Goal: Task Accomplishment & Management: Complete application form

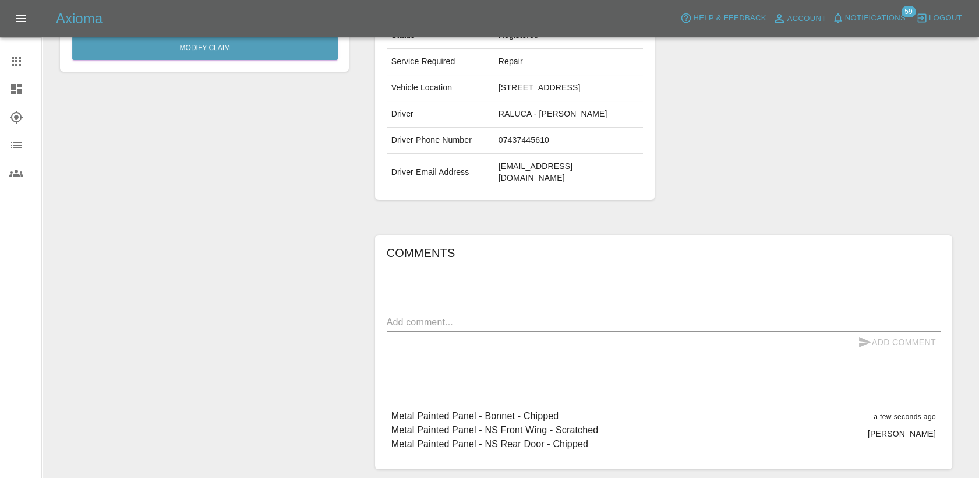
click at [28, 63] on div at bounding box center [25, 61] width 33 height 14
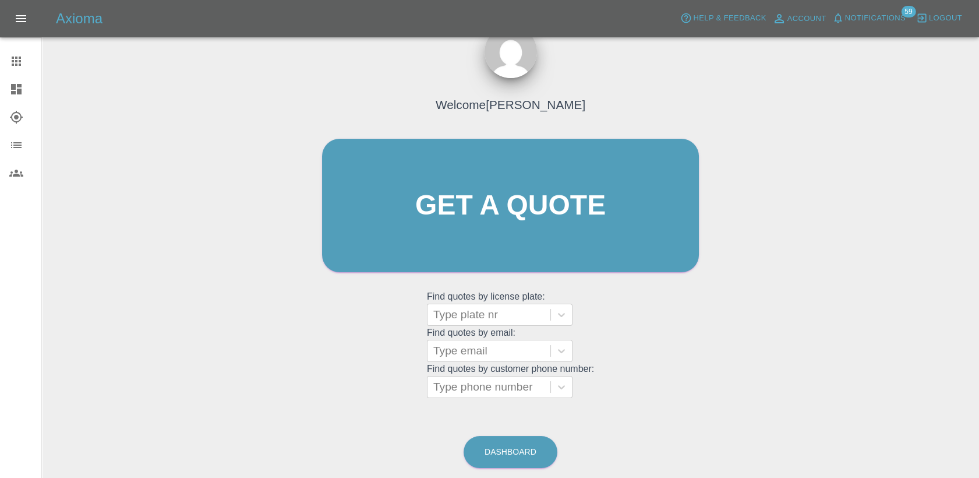
scroll to position [67, 0]
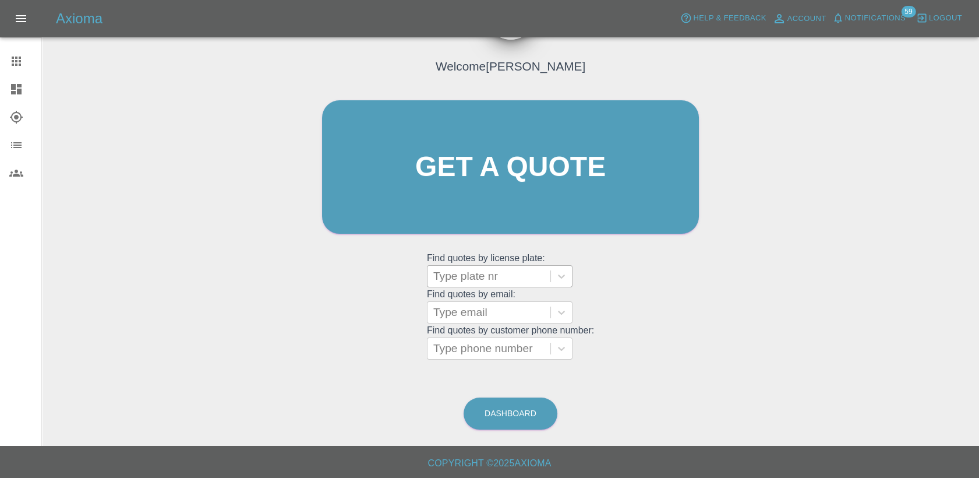
click at [488, 284] on div "Type plate nr" at bounding box center [489, 276] width 123 height 21
paste input "DL25TDU"
type input "DL25TDU"
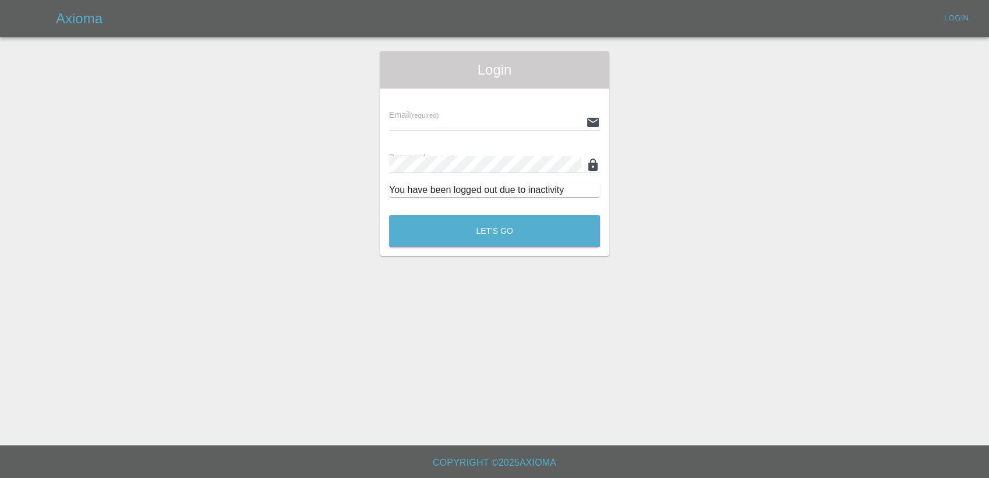
type input "[PERSON_NAME][EMAIL_ADDRESS][PERSON_NAME][DOMAIN_NAME]"
click at [509, 230] on button "Let's Go" at bounding box center [494, 231] width 211 height 32
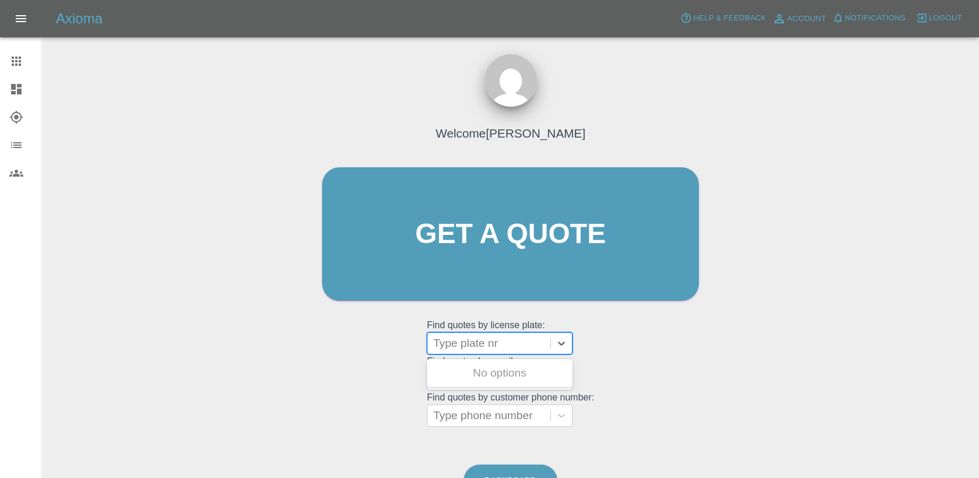
click at [483, 340] on div at bounding box center [488, 343] width 111 height 16
paste input "DL25TDU"
type input "DL25TDU"
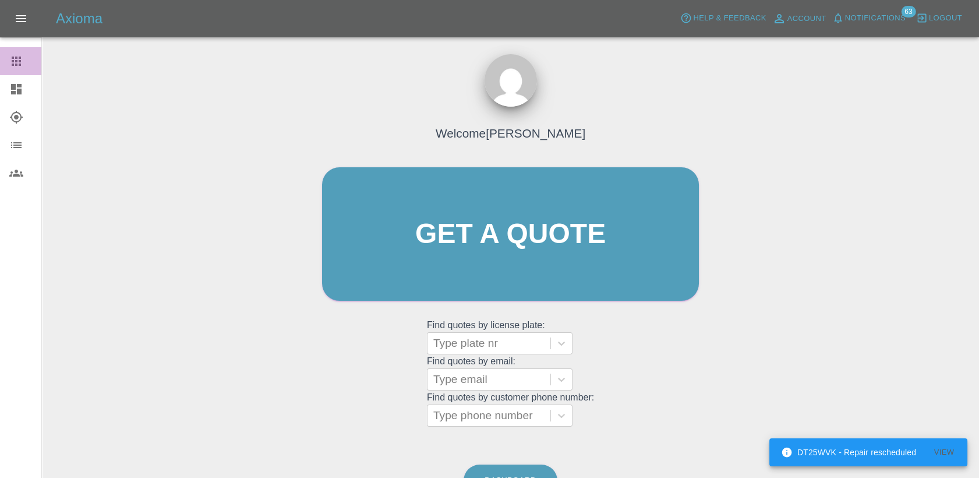
click at [13, 53] on link "Claims" at bounding box center [20, 61] width 41 height 28
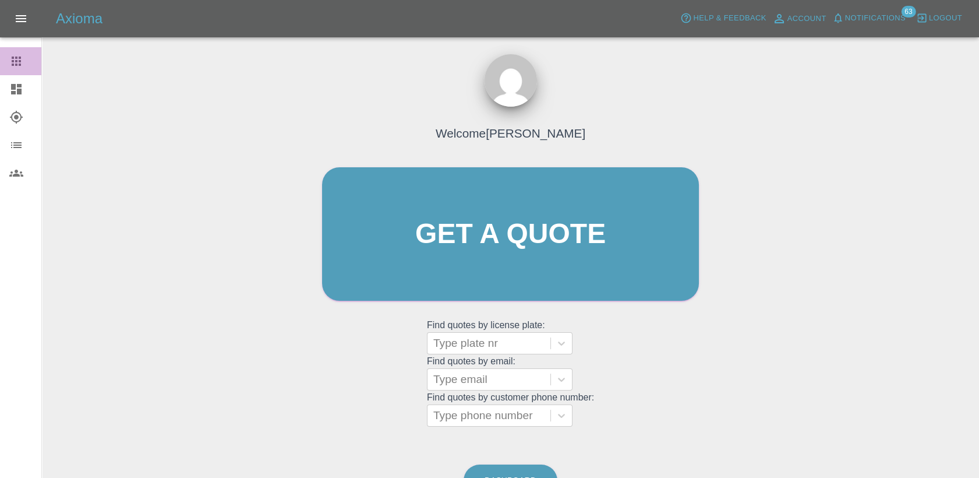
click at [23, 66] on div at bounding box center [25, 61] width 33 height 14
click at [499, 345] on div at bounding box center [488, 343] width 111 height 16
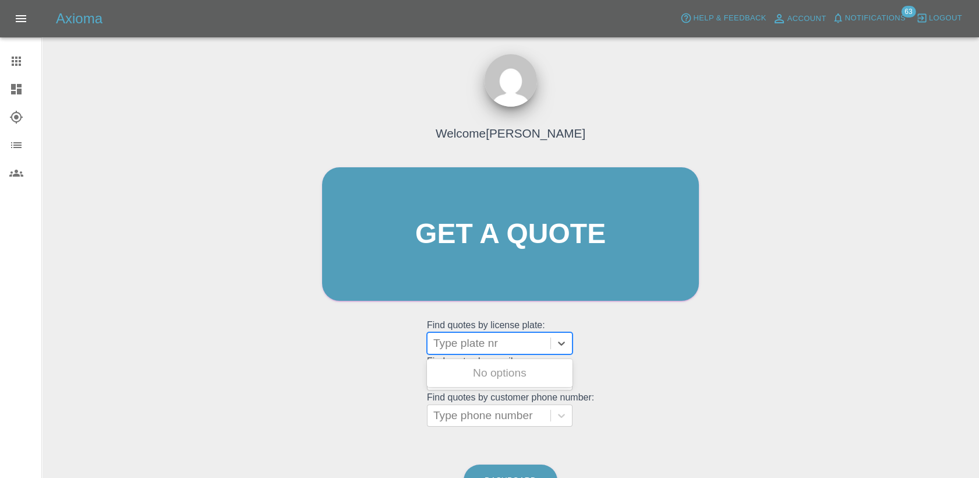
click at [21, 82] on link "Dashboard" at bounding box center [20, 89] width 41 height 28
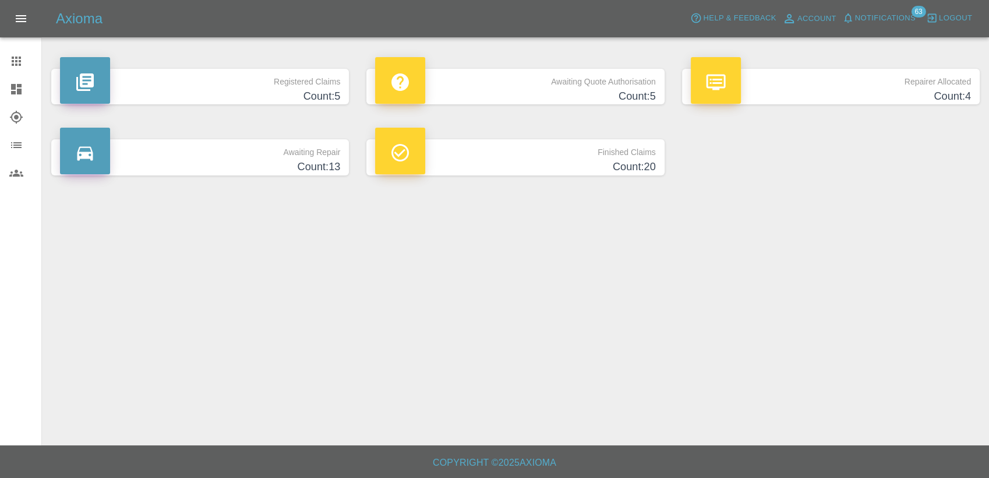
click at [564, 82] on p "Awaiting Quote Authorisation" at bounding box center [515, 79] width 280 height 20
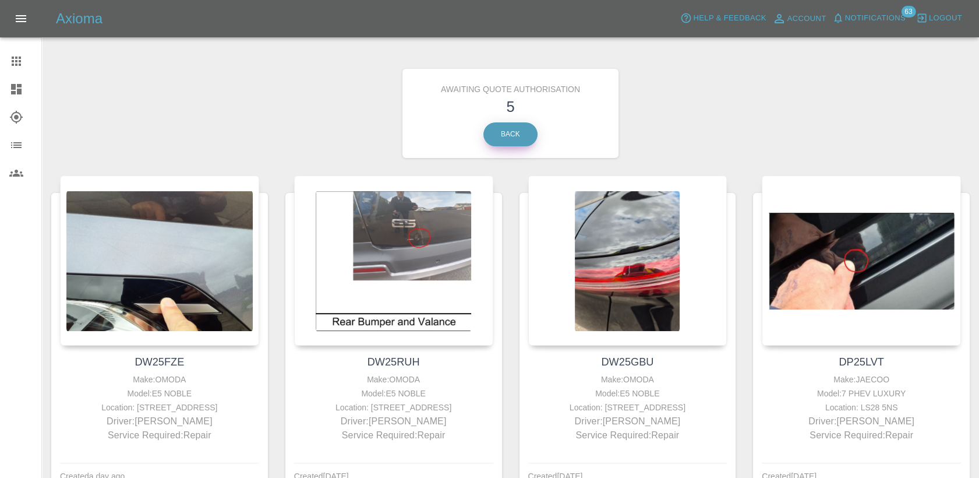
click at [501, 135] on link "Back" at bounding box center [510, 134] width 54 height 24
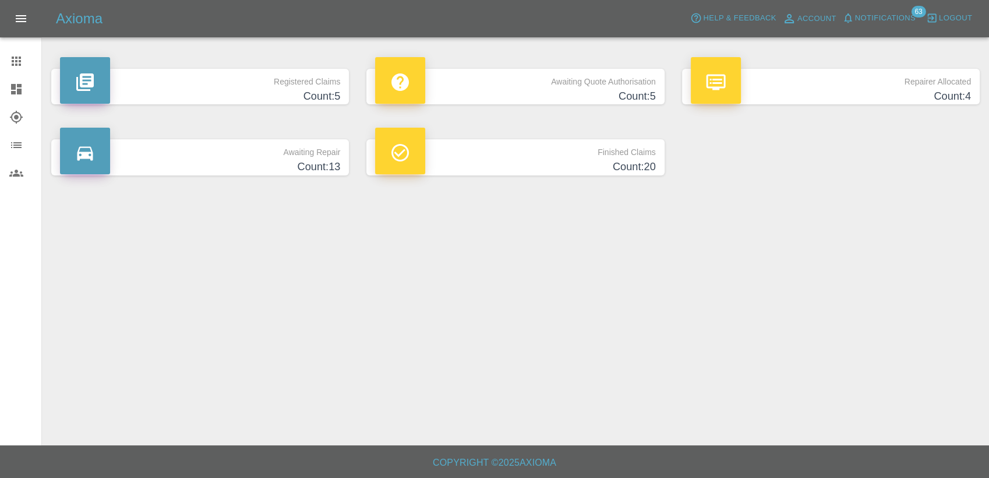
click at [908, 90] on h4 "Count: 4" at bounding box center [831, 97] width 280 height 16
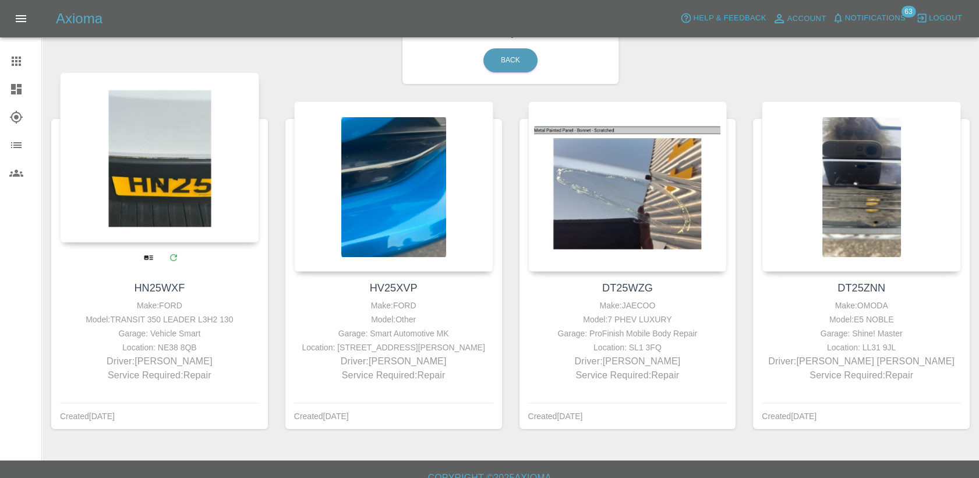
scroll to position [89, 0]
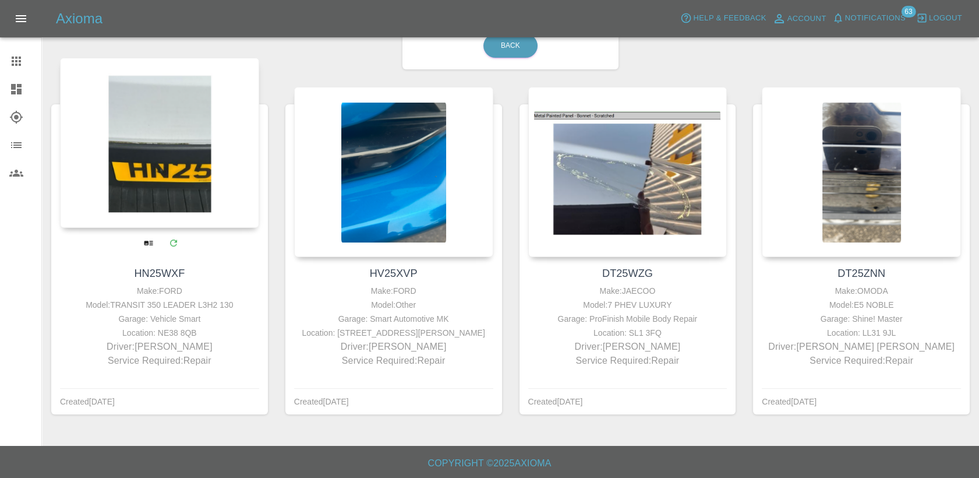
click at [196, 202] on div at bounding box center [159, 143] width 199 height 170
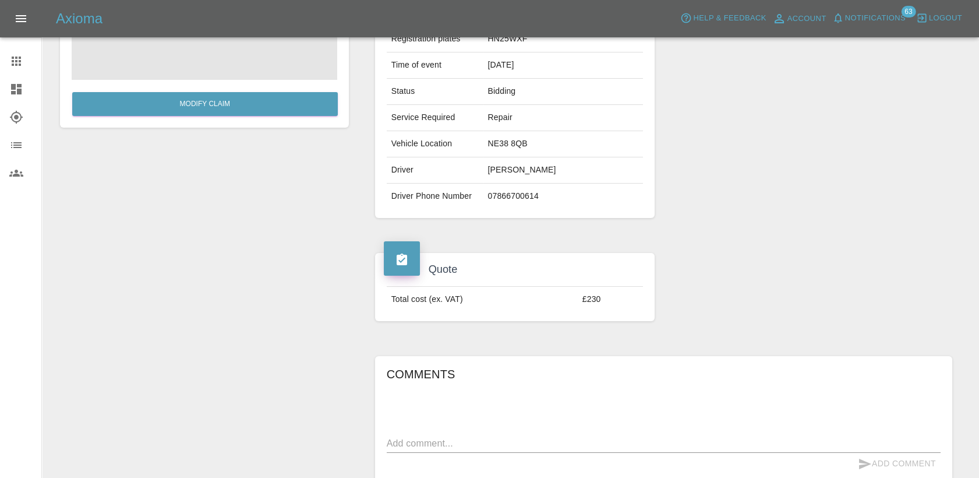
scroll to position [70, 0]
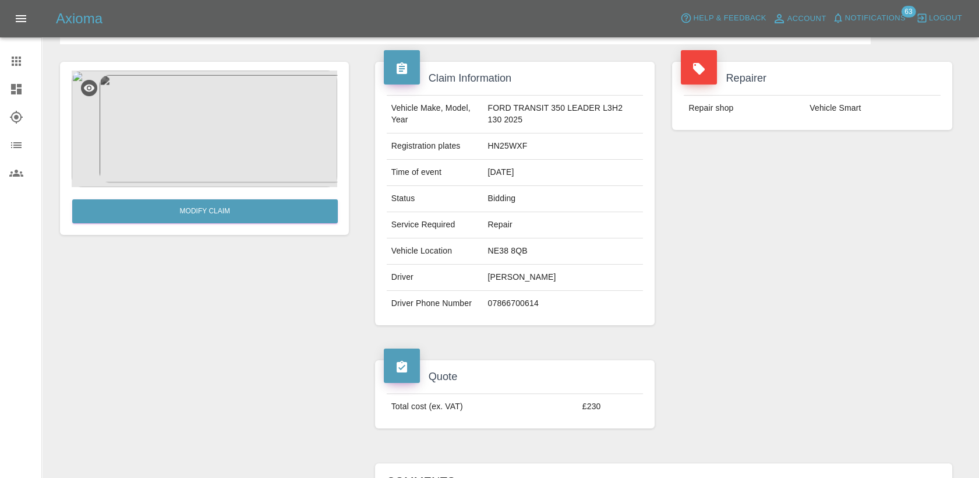
drag, startPoint x: 14, startPoint y: 63, endPoint x: 51, endPoint y: 89, distance: 44.4
click at [14, 63] on icon at bounding box center [16, 61] width 14 height 14
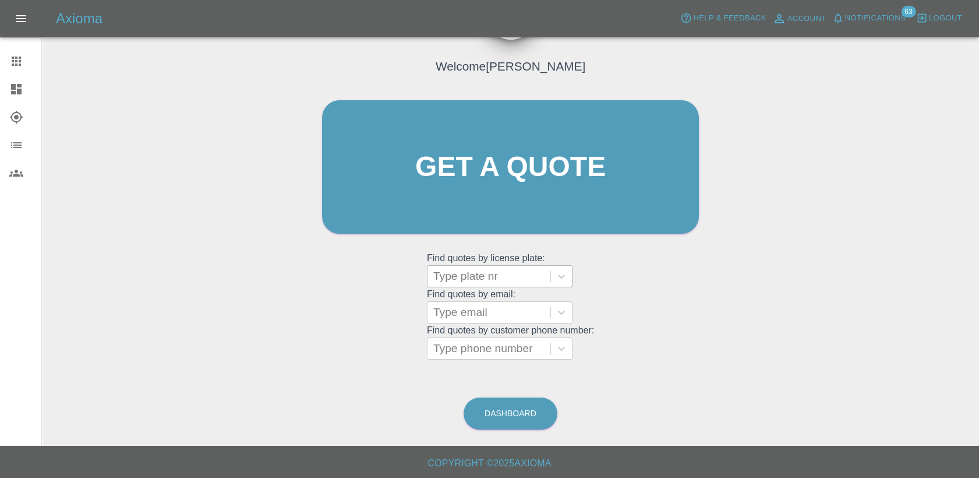
click at [489, 279] on div at bounding box center [488, 276] width 111 height 16
paste input "DL25TDU"
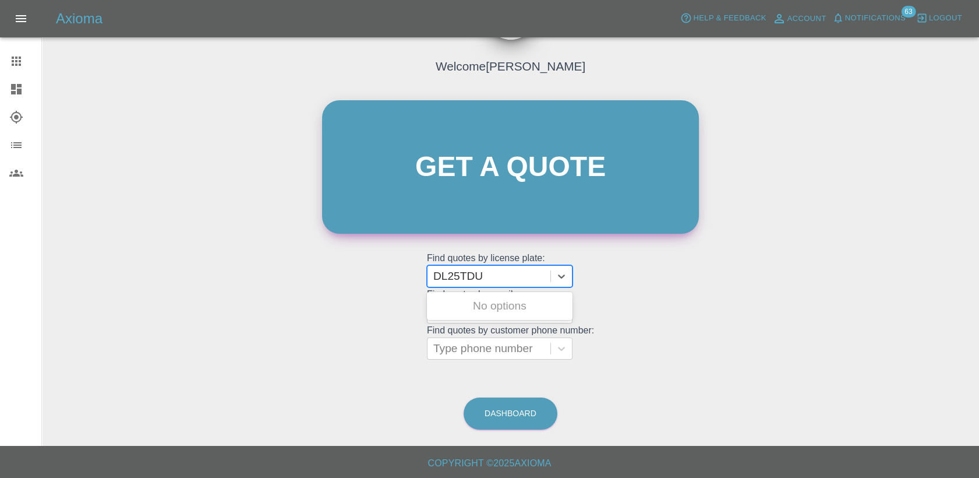
type input "DL25TDU"
click at [490, 169] on link "Get a quote" at bounding box center [510, 166] width 377 height 133
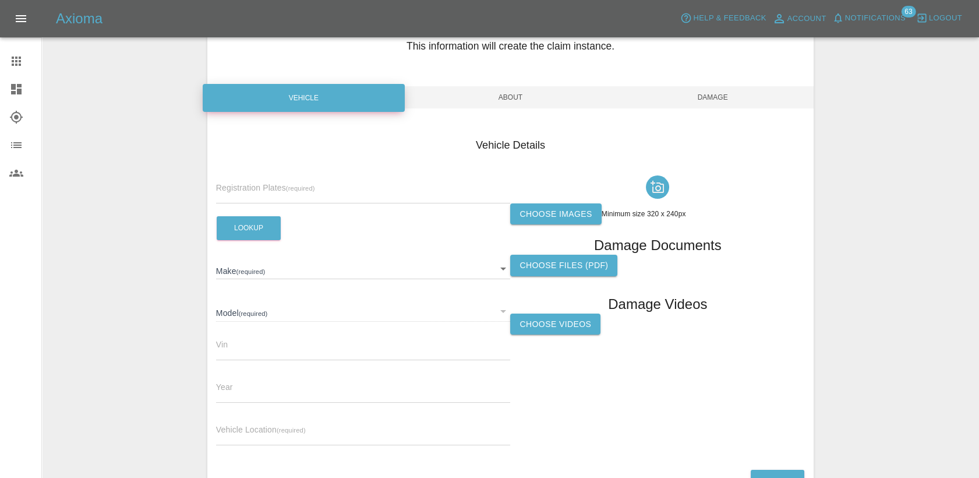
click at [275, 182] on label "Registration Plates (required)" at bounding box center [265, 188] width 99 height 12
click at [268, 178] on div "Registration Plates (required)" at bounding box center [363, 187] width 295 height 33
click at [266, 189] on input "text" at bounding box center [363, 194] width 295 height 17
paste input "DL25TDU"
type input "DL25TDU"
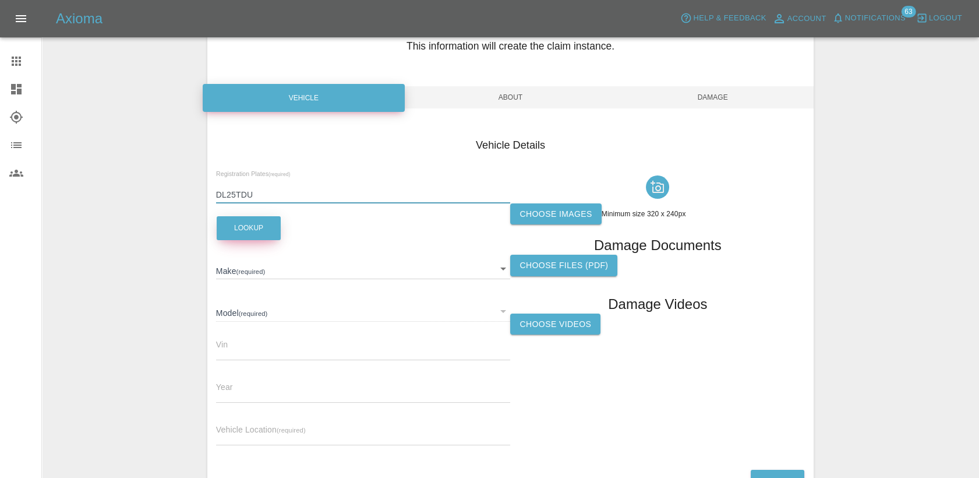
click at [256, 222] on button "Lookup" at bounding box center [249, 228] width 64 height 24
type input "OMODA"
type input "E5 NOBLE"
type input "[US_VEHICLE_IDENTIFICATION_NUMBER]"
type input "2025"
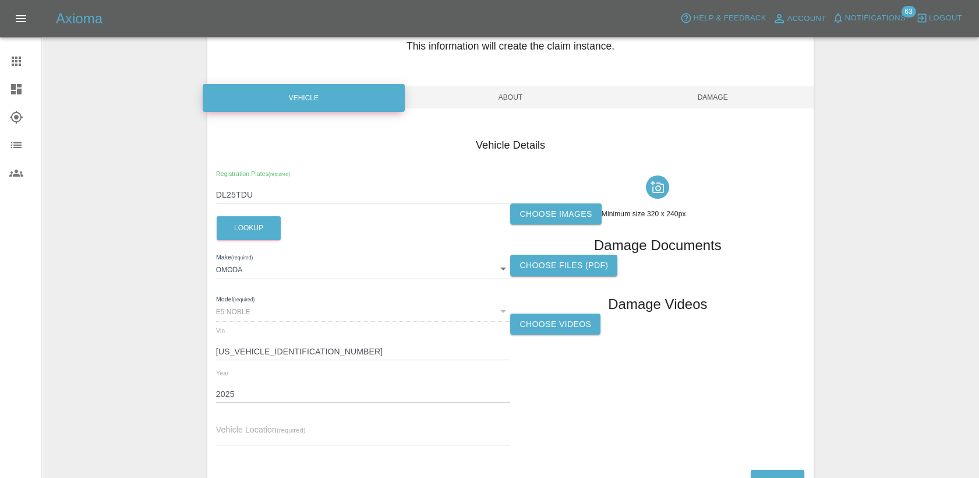
click at [317, 424] on div "Vehicle Location (required)" at bounding box center [363, 428] width 295 height 33
click at [266, 430] on input "text" at bounding box center [363, 436] width 295 height 17
paste input "[STREET_ADDRESS][PERSON_NAME]"
type input "[STREET_ADDRESS][PERSON_NAME]"
click at [569, 206] on label "Choose images" at bounding box center [555, 214] width 91 height 22
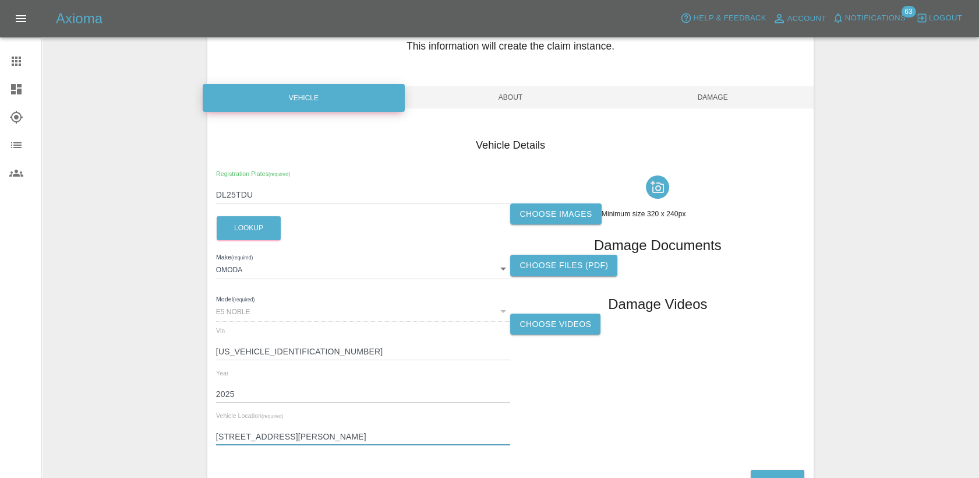
click at [0, 0] on input "Choose images" at bounding box center [0, 0] width 0 height 0
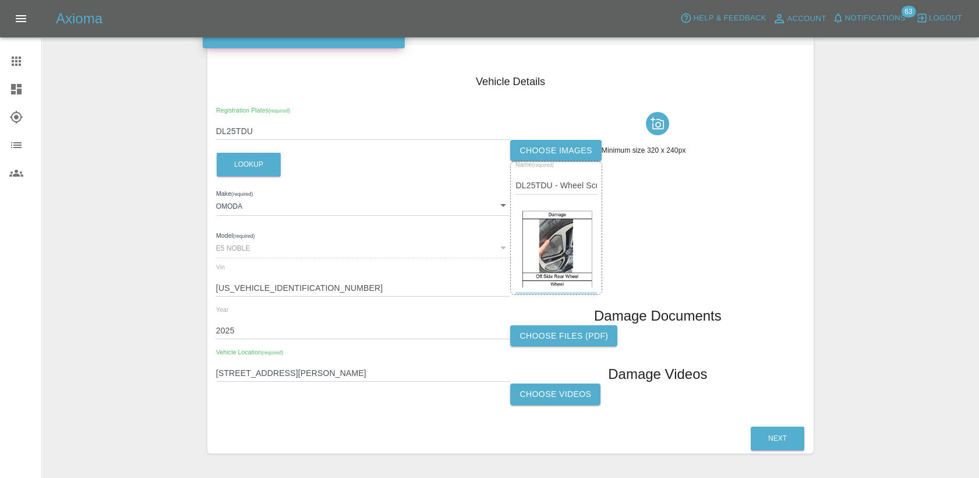
scroll to position [167, 0]
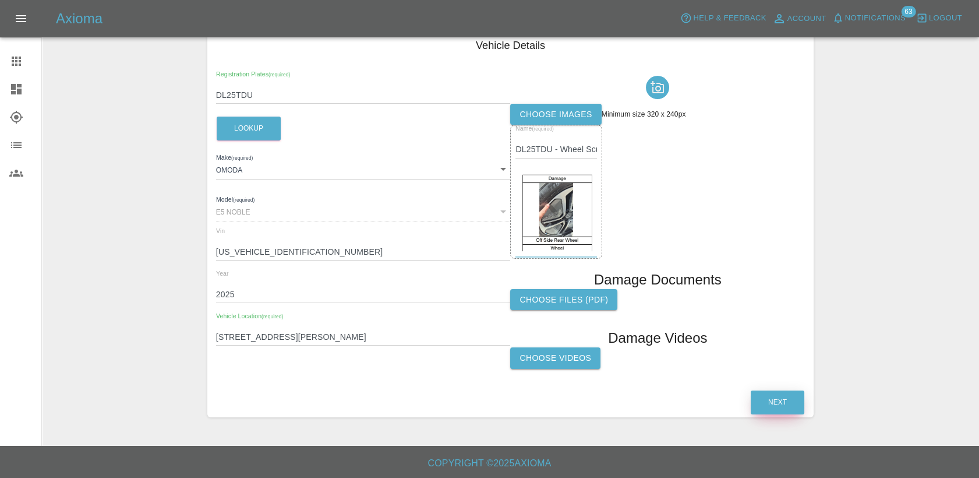
click at [779, 411] on button "Next" at bounding box center [778, 402] width 54 height 24
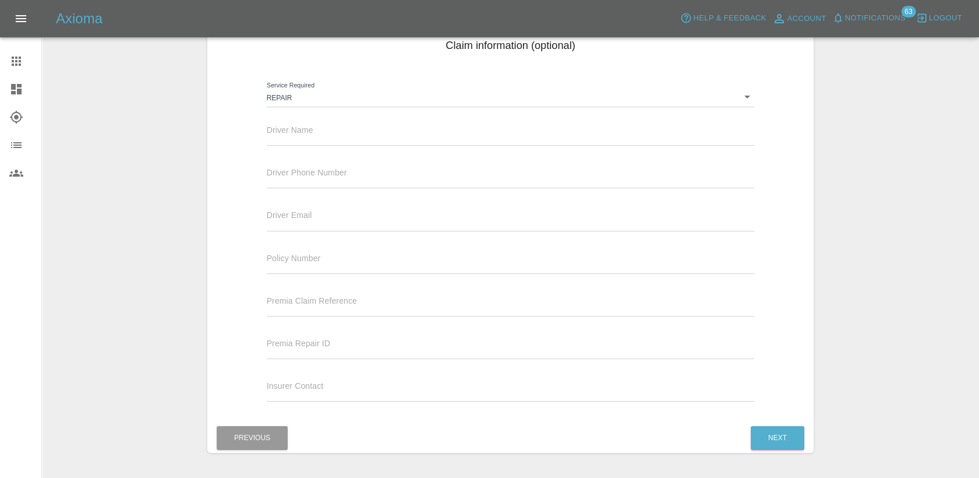
click at [330, 124] on div "Driver Name" at bounding box center [511, 129] width 488 height 33
click at [325, 128] on div "Driver Name" at bounding box center [511, 129] width 488 height 33
click at [322, 133] on input "text" at bounding box center [511, 137] width 488 height 17
paste input "[PERSON_NAME]"
type input "[PERSON_NAME]"
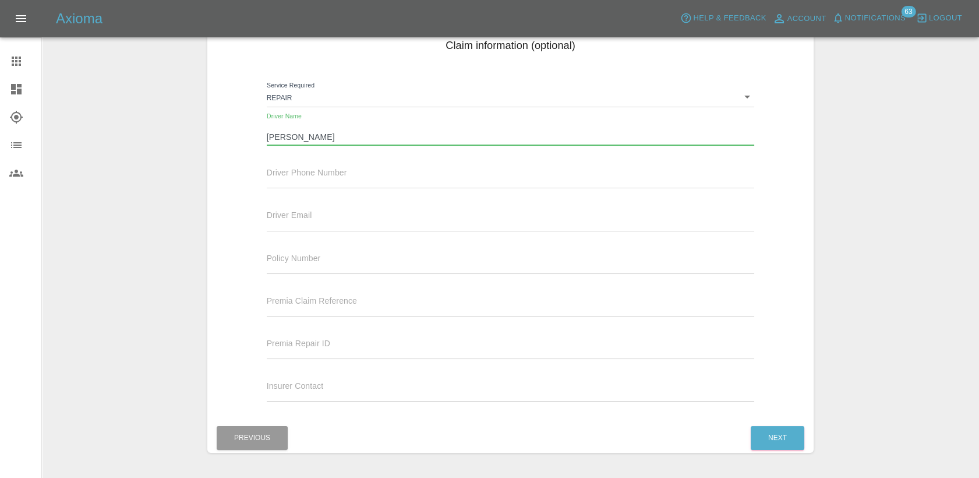
click at [322, 181] on input "text" at bounding box center [511, 179] width 488 height 17
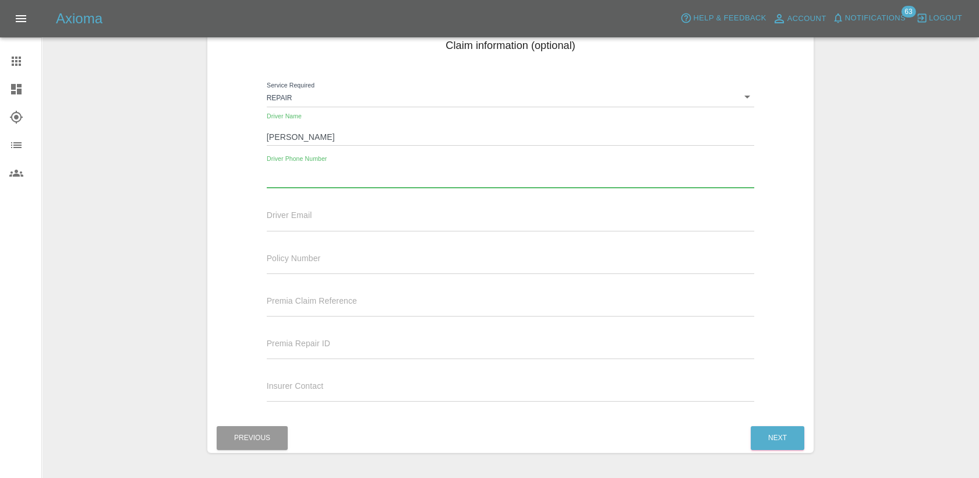
click at [380, 226] on input "text" at bounding box center [511, 222] width 488 height 17
click at [333, 172] on input "text" at bounding box center [511, 179] width 488 height 17
paste input "07824859659"
type input "07824859659"
click at [774, 432] on button "Next" at bounding box center [778, 438] width 54 height 24
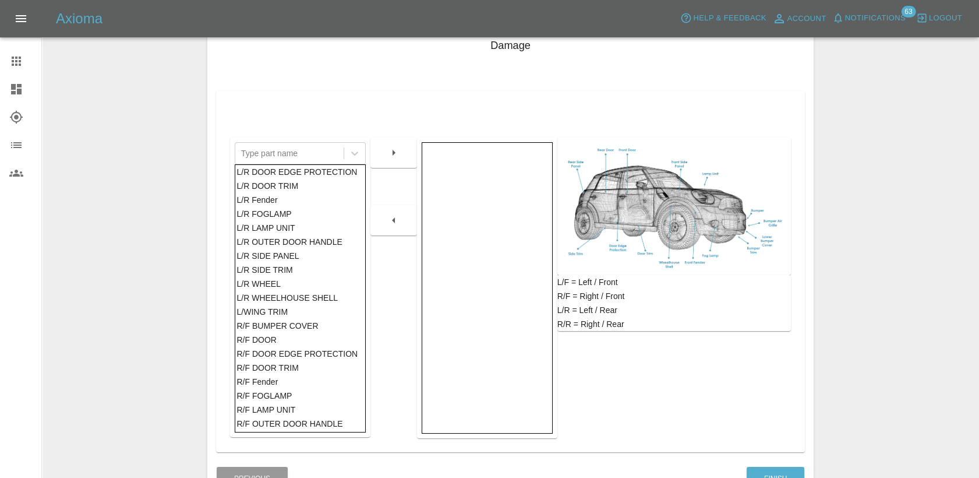
scroll to position [647, 0]
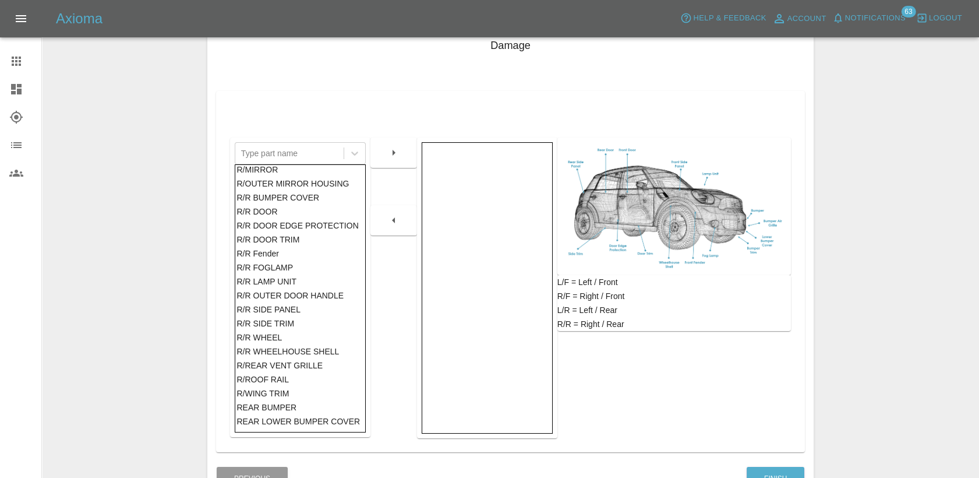
click at [267, 337] on div "R/R WHEEL" at bounding box center [299, 337] width 127 height 14
click at [400, 159] on icon "button" at bounding box center [394, 153] width 14 height 14
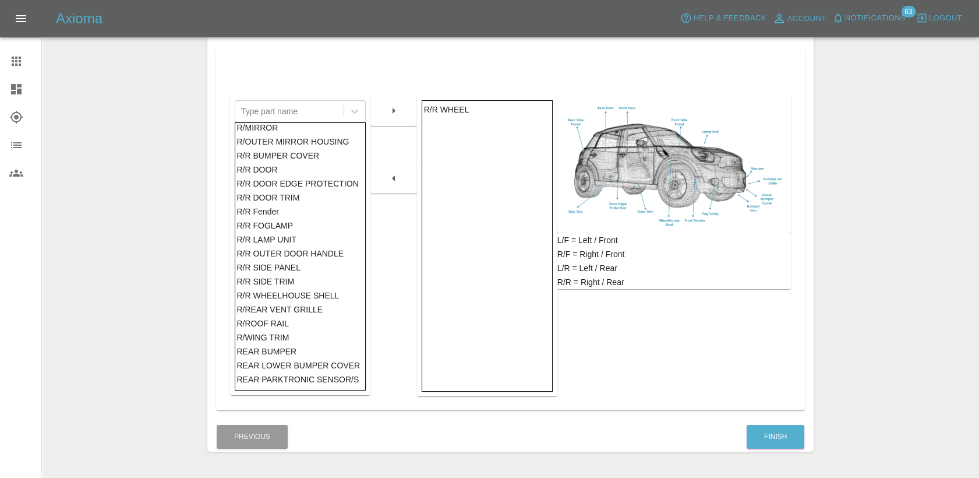
scroll to position [231, 0]
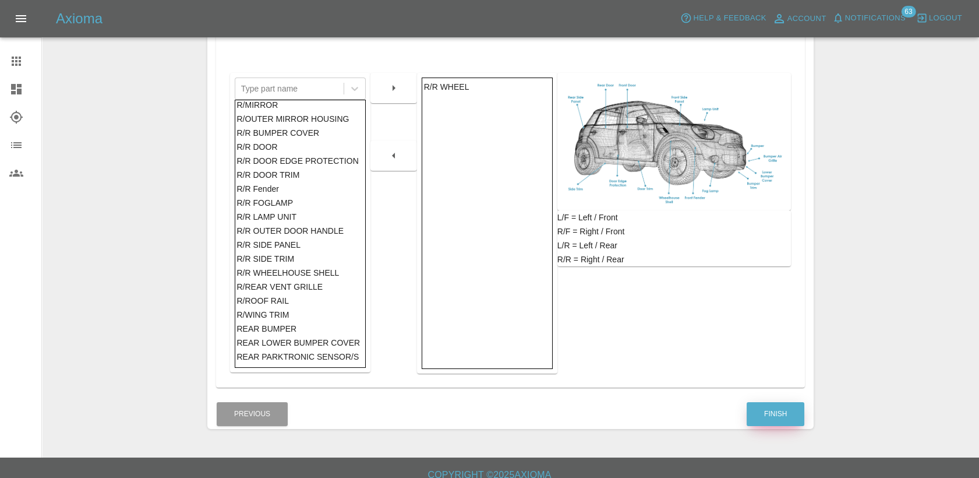
click at [767, 417] on button "Finish" at bounding box center [776, 414] width 58 height 24
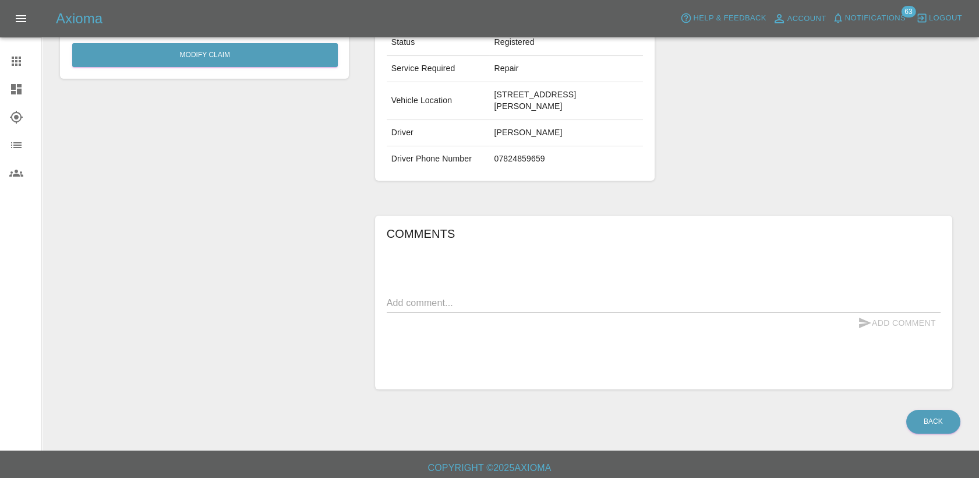
scroll to position [230, 0]
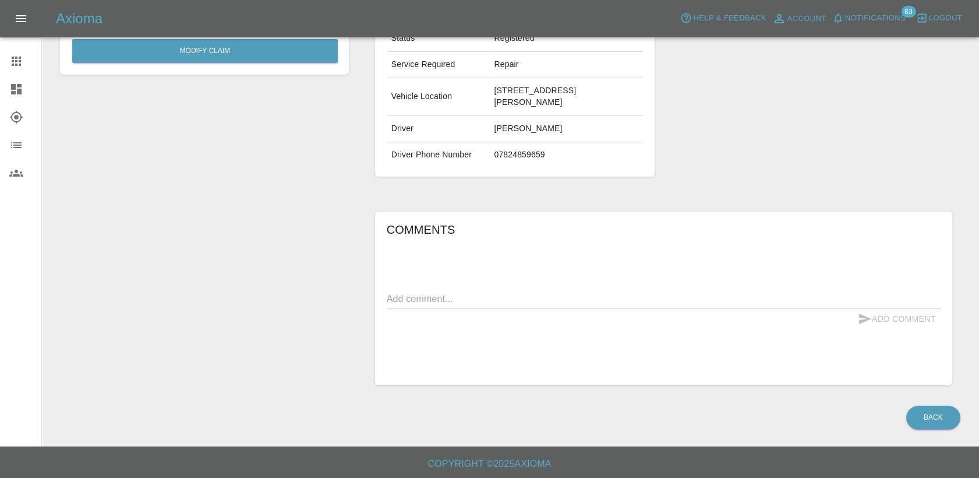
click at [458, 292] on textarea at bounding box center [664, 298] width 554 height 13
paste textarea "Off Side Rear Wheel"
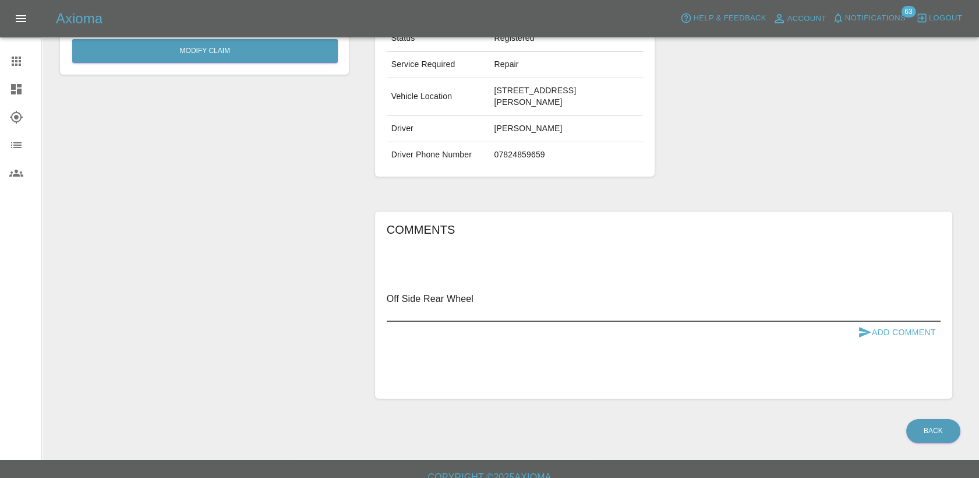
click at [510, 302] on textarea "Off Side Rear Wheel" at bounding box center [664, 305] width 554 height 27
type textarea "Off Side Rear Wheel scuffed"
click at [892, 328] on button "Add Comment" at bounding box center [896, 333] width 87 height 22
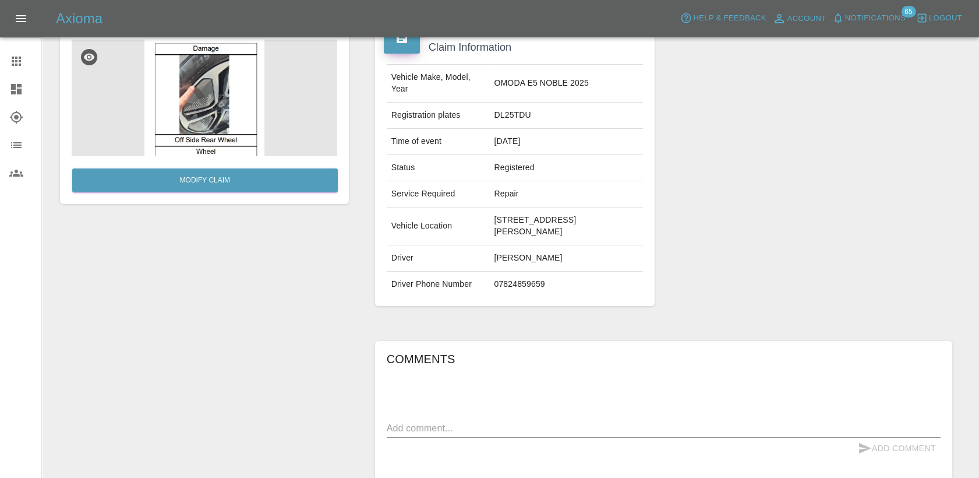
click at [21, 68] on icon at bounding box center [16, 61] width 14 height 14
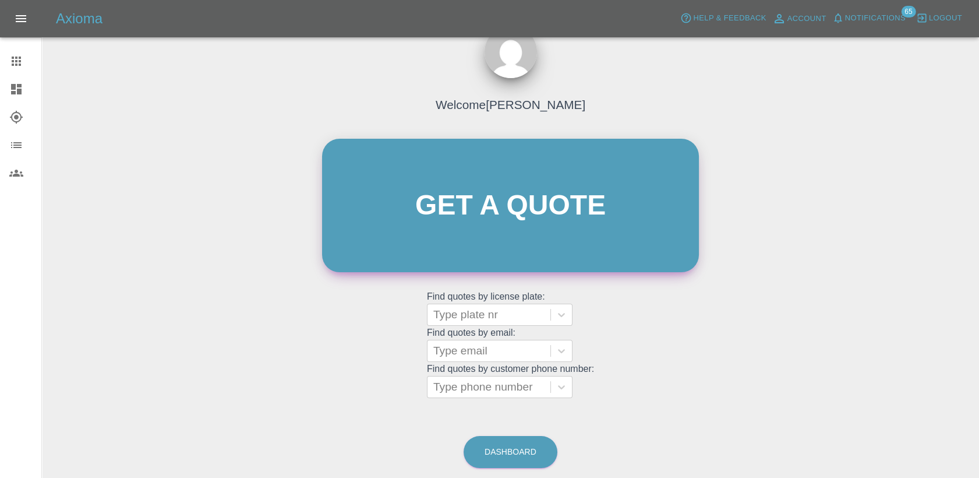
scroll to position [67, 0]
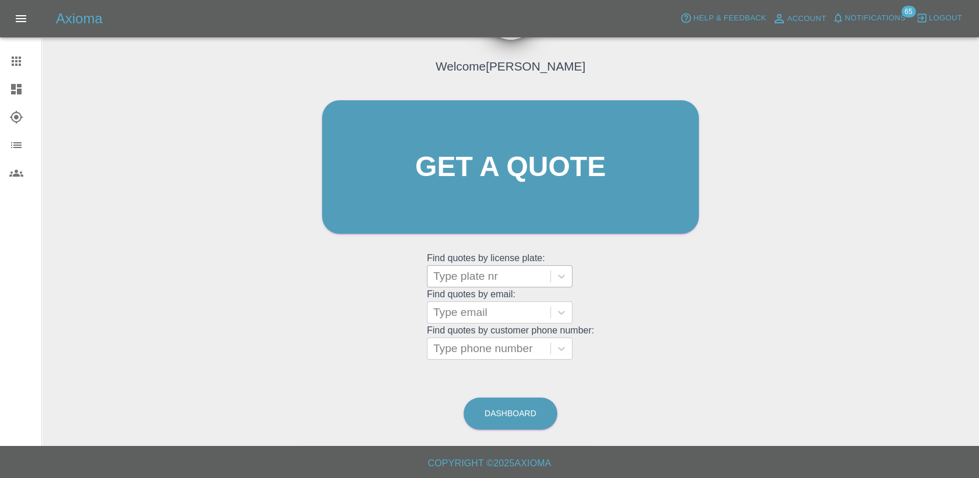
click at [489, 281] on div at bounding box center [488, 276] width 111 height 16
paste input "DW25CZU"
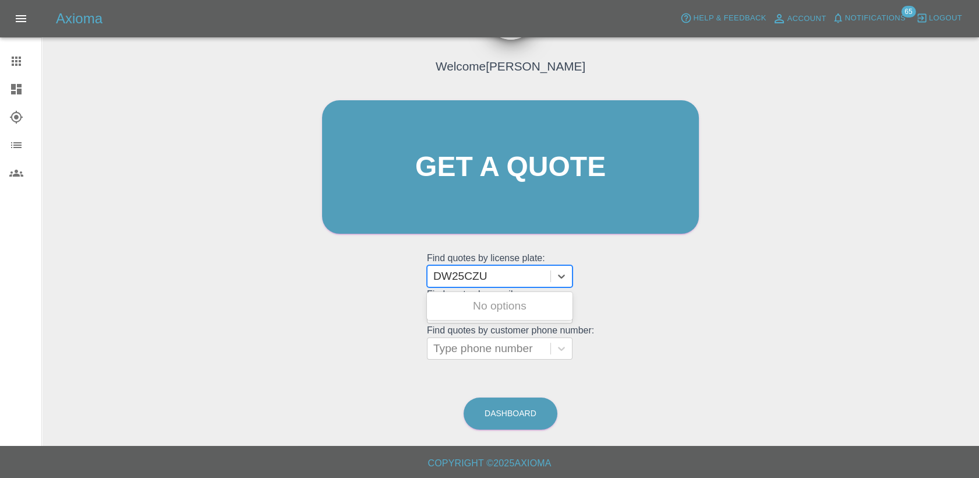
type input "DW25CZU"
click at [511, 303] on div "DW25CZU, Finished" at bounding box center [500, 305] width 146 height 23
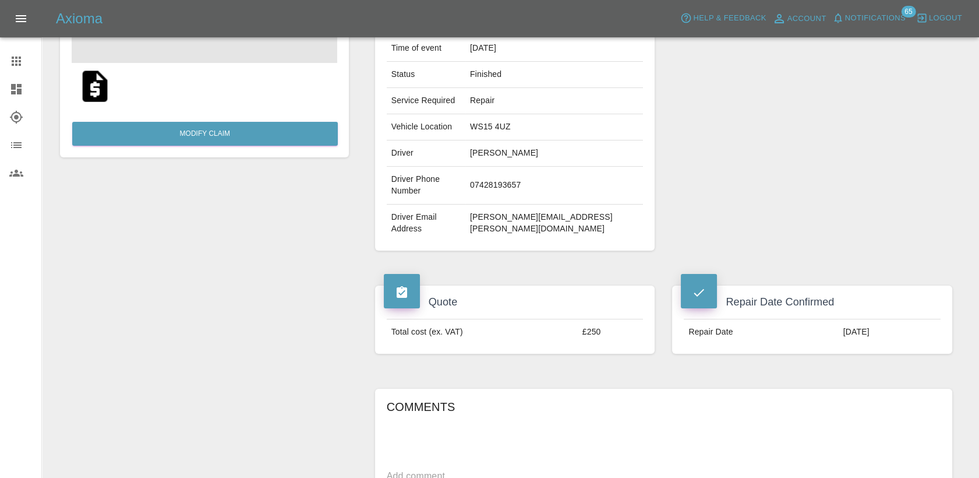
scroll to position [323, 0]
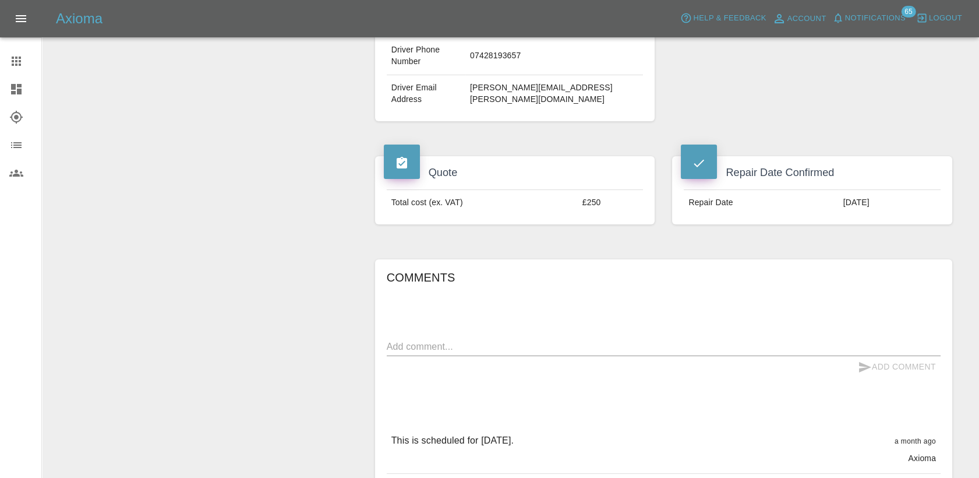
drag, startPoint x: 15, startPoint y: 60, endPoint x: 34, endPoint y: 72, distance: 22.8
click at [15, 60] on icon at bounding box center [16, 61] width 9 height 9
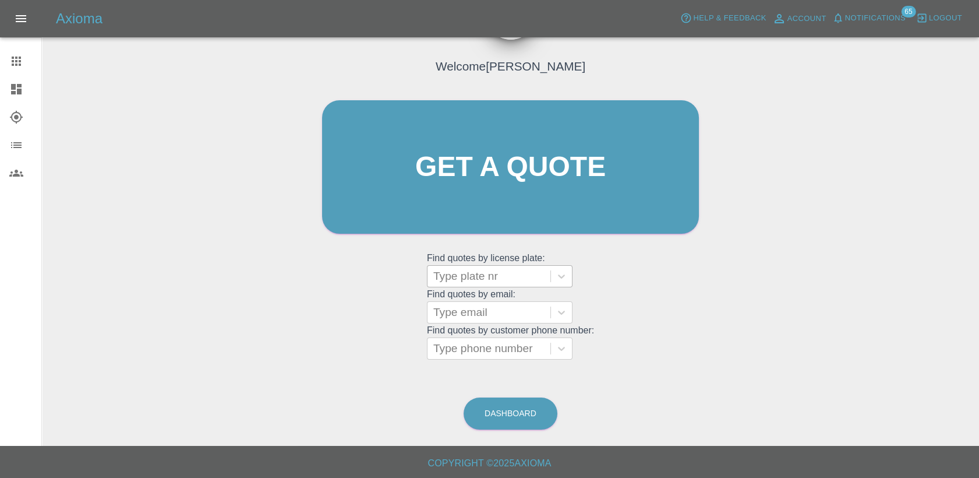
click at [489, 282] on div at bounding box center [488, 276] width 111 height 16
paste input "DT25ZNN"
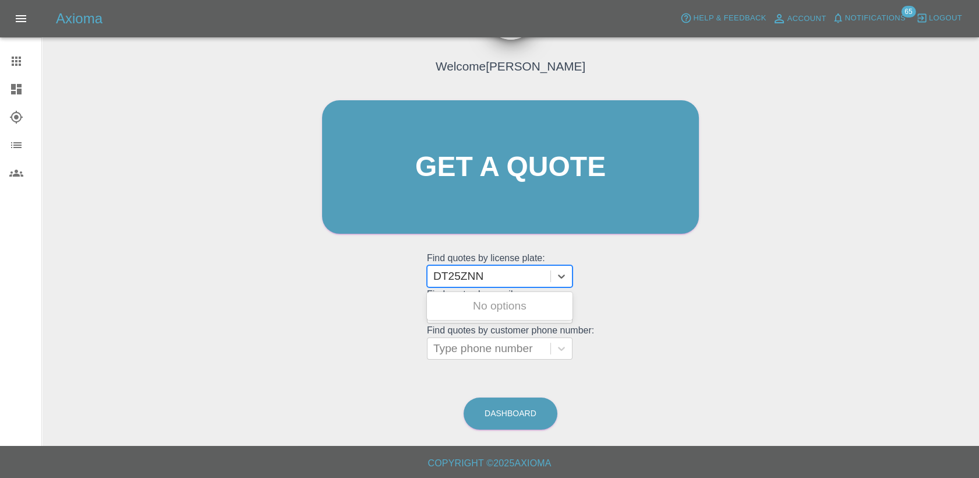
type input "DT25ZNN"
click at [508, 299] on div "DT25ZNN, Bidding" at bounding box center [500, 305] width 146 height 23
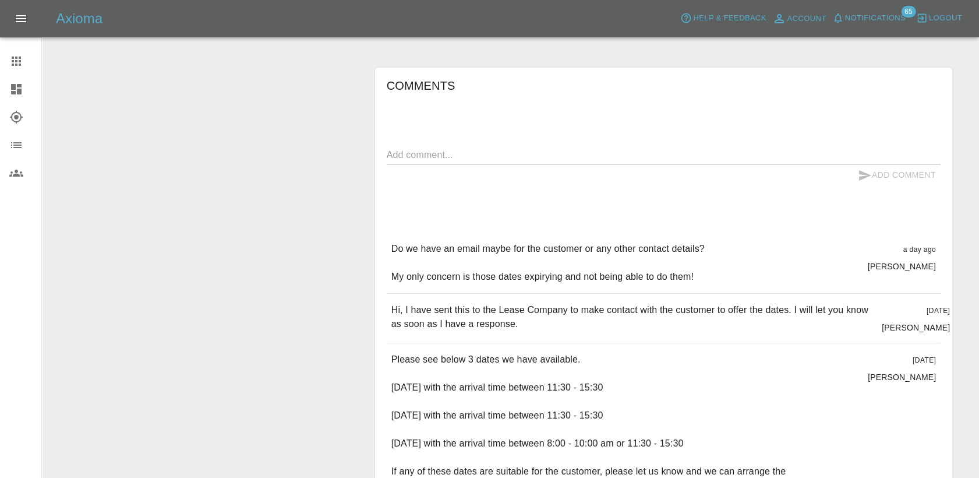
scroll to position [517, 0]
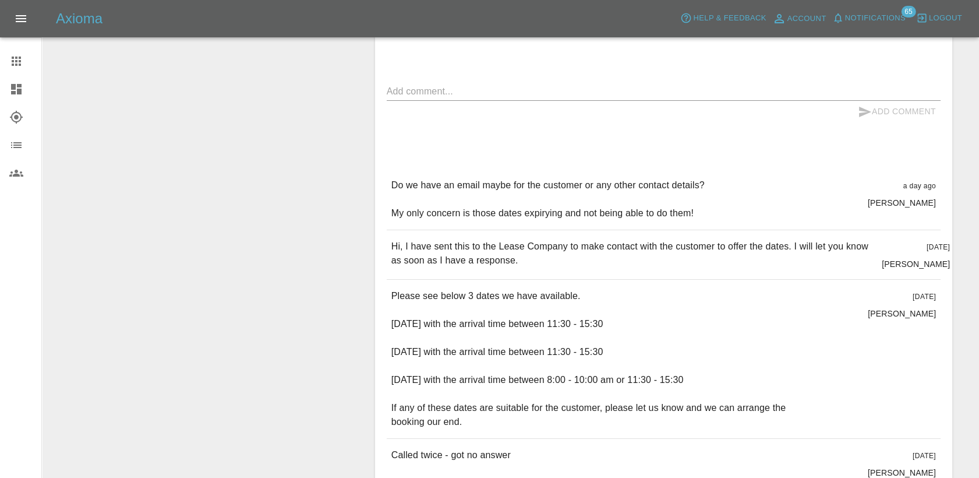
click at [454, 91] on textarea at bounding box center [664, 90] width 554 height 13
type textarea "U"
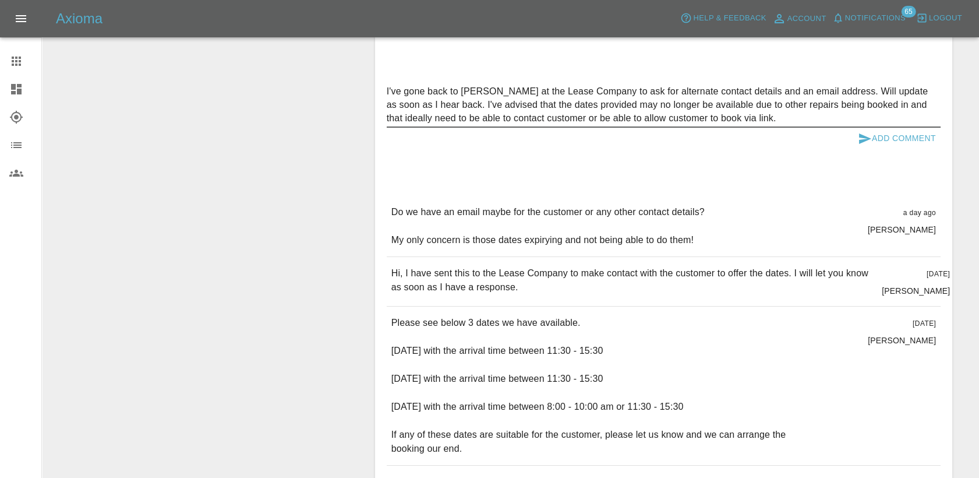
type textarea "I've gone back to [PERSON_NAME] at the Lease Company to ask for alternate conta…"
click at [916, 140] on button "Add Comment" at bounding box center [896, 139] width 87 height 22
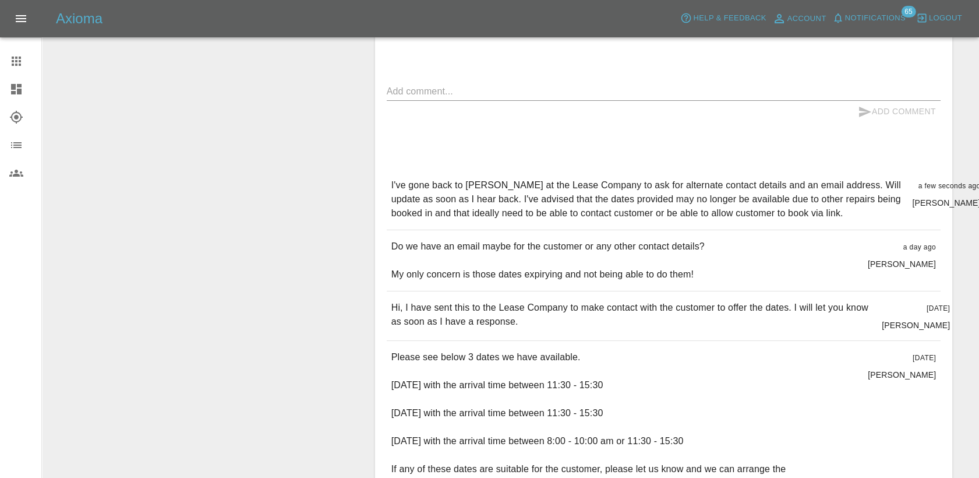
drag, startPoint x: 23, startPoint y: 58, endPoint x: 40, endPoint y: 75, distance: 23.5
click at [23, 58] on div at bounding box center [25, 61] width 33 height 14
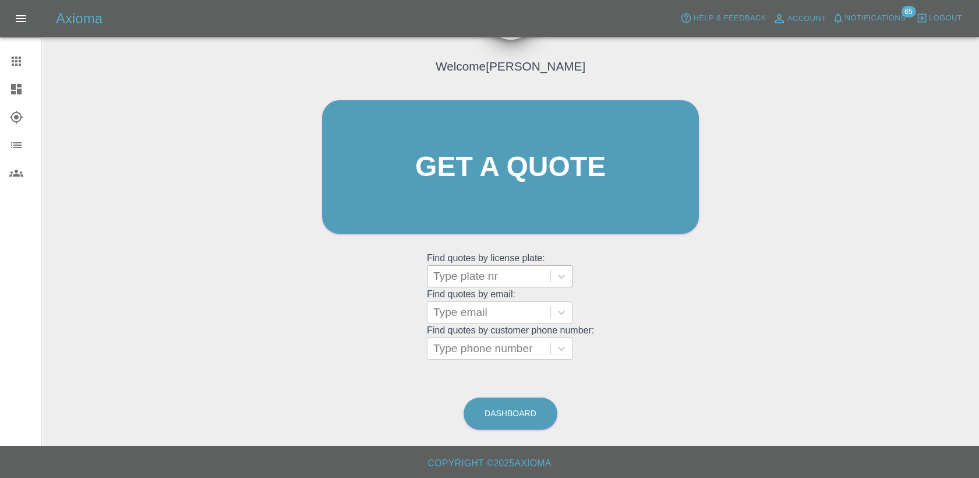
click at [514, 278] on div at bounding box center [488, 276] width 111 height 16
paste input "Tailgate scratched. Interior: 7 Scuff on Offside door front door trim x 2 , Scu…"
type input "Tailgate scratched. Interior: 7 Scuff on Offside door front door trim x 2 , Scu…"
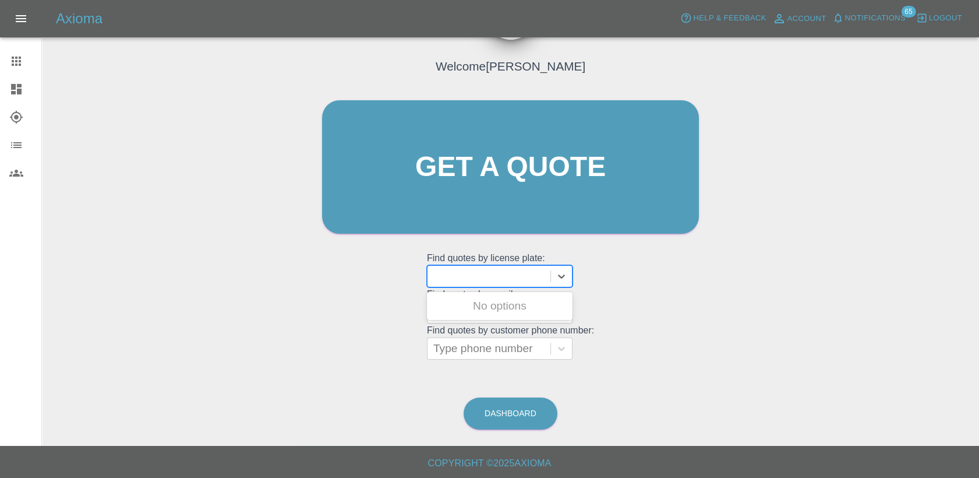
scroll to position [0, 0]
paste input "DT25ZNE"
type input "DT25ZNE"
click at [499, 303] on div "DT25ZNE, Awaiting Repair" at bounding box center [500, 312] width 146 height 37
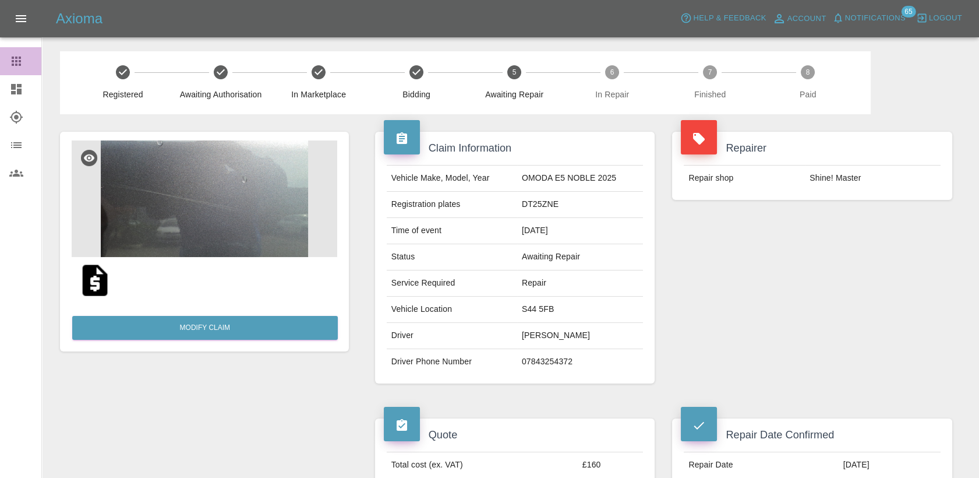
click at [15, 58] on icon at bounding box center [16, 61] width 9 height 9
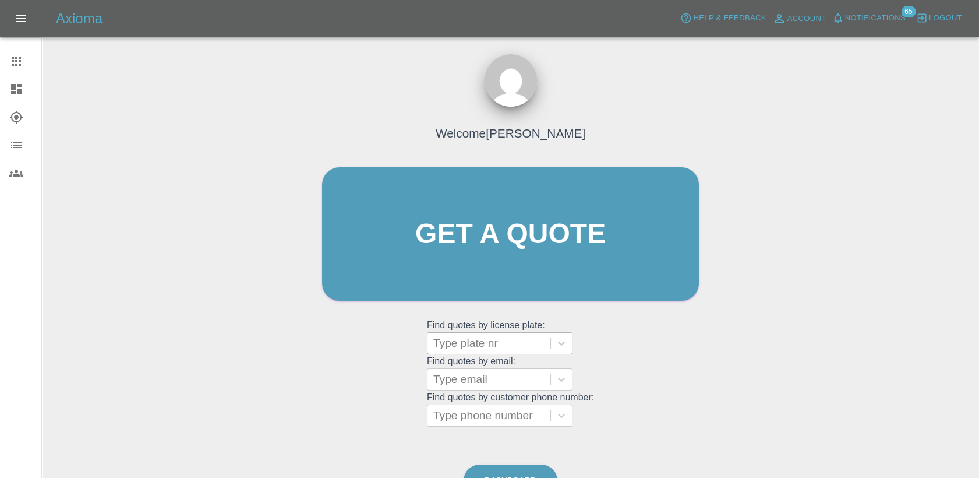
click at [486, 340] on div at bounding box center [488, 343] width 111 height 16
paste input "DP25MGE"
type input "DP25MGE"
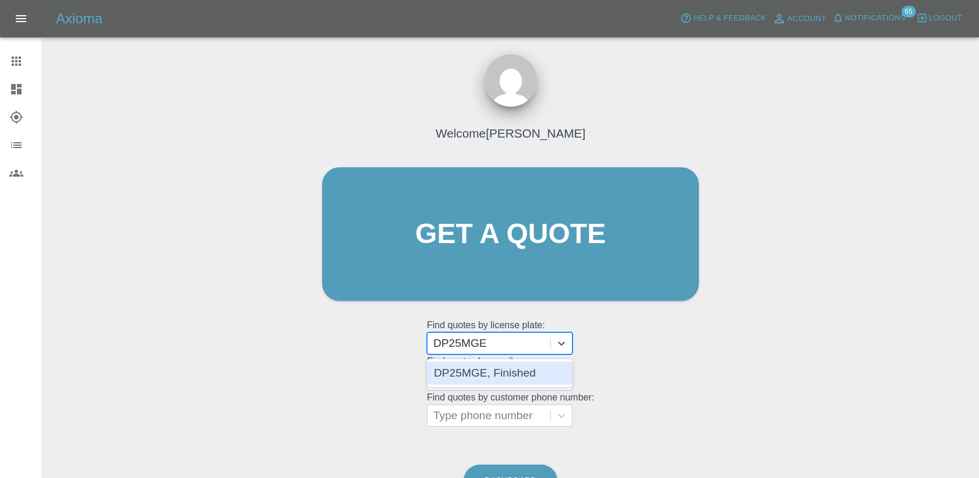
click at [524, 380] on div "DP25MGE, Finished" at bounding box center [500, 372] width 146 height 23
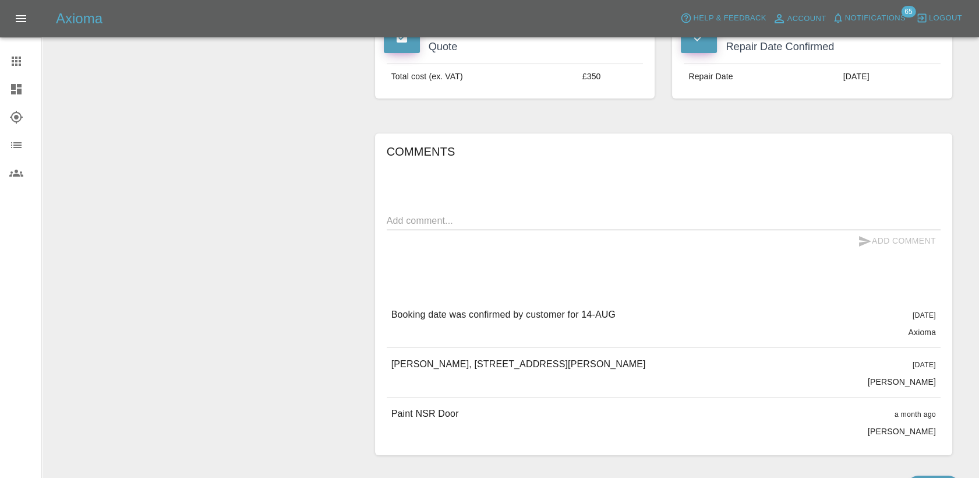
scroll to position [259, 0]
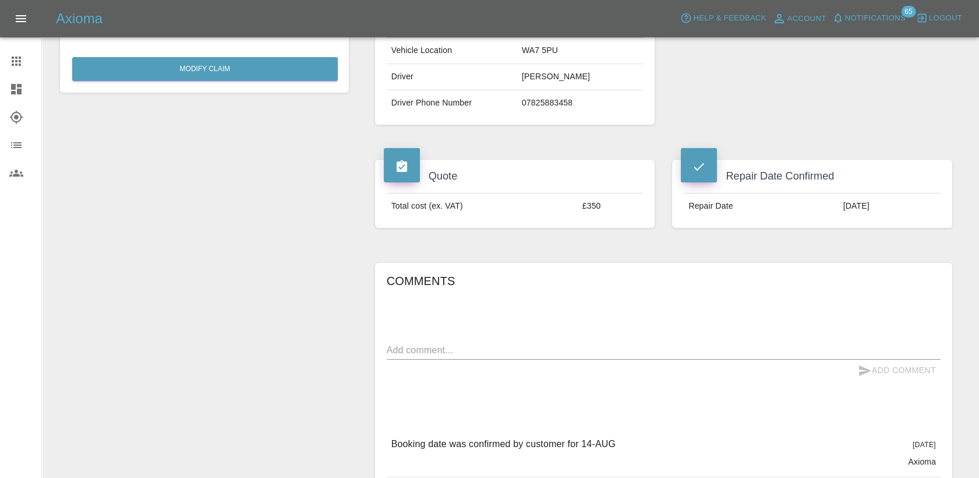
click at [5, 62] on link "Claims" at bounding box center [20, 61] width 41 height 28
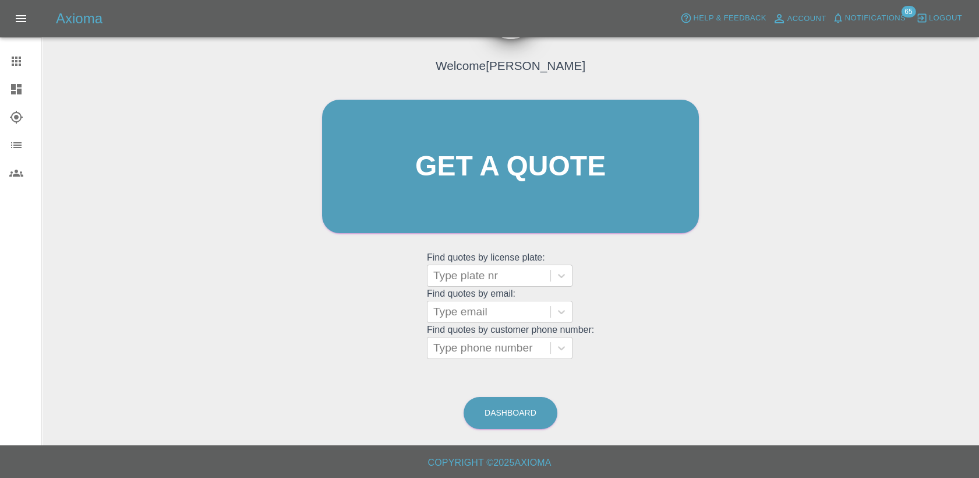
scroll to position [67, 0]
click at [477, 279] on div at bounding box center [488, 276] width 111 height 16
paste input "Dent on boot under E5 decal"
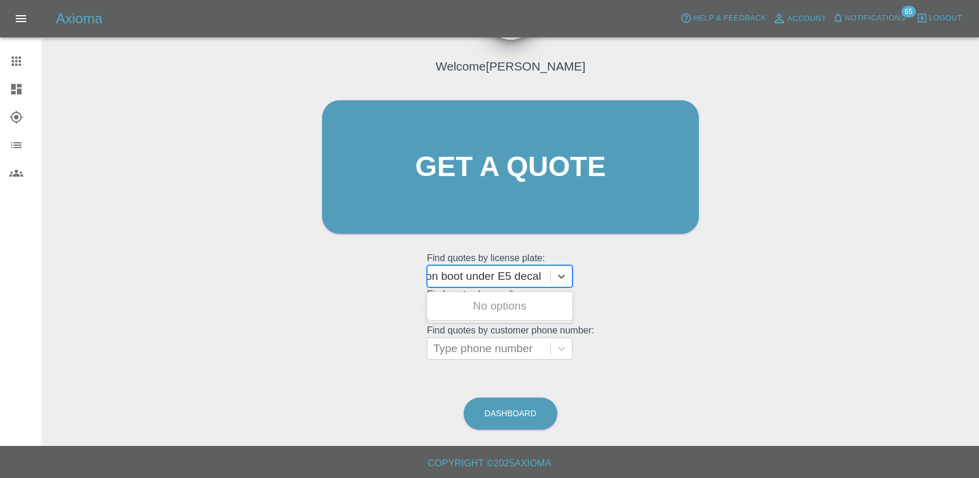
scroll to position [0, 27]
type input "Dent on boot under E5 decal"
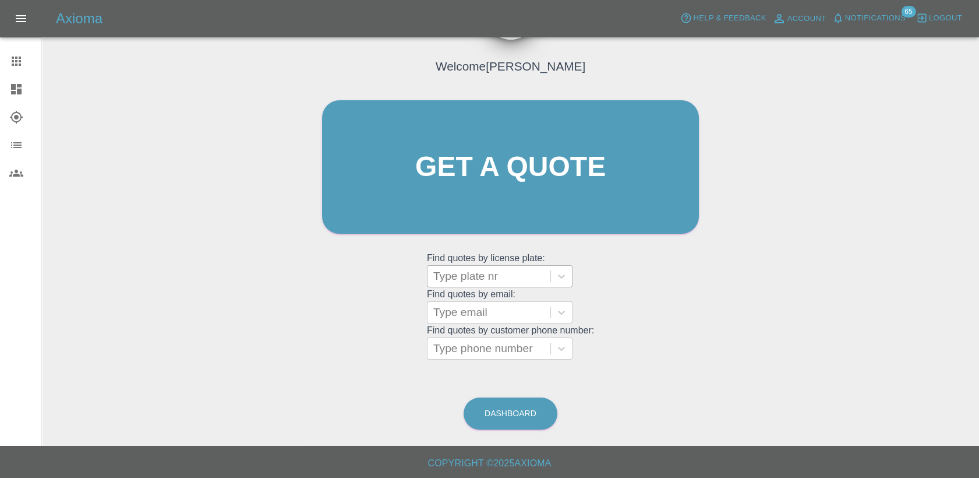
scroll to position [0, 0]
paste input "DW25RUH"
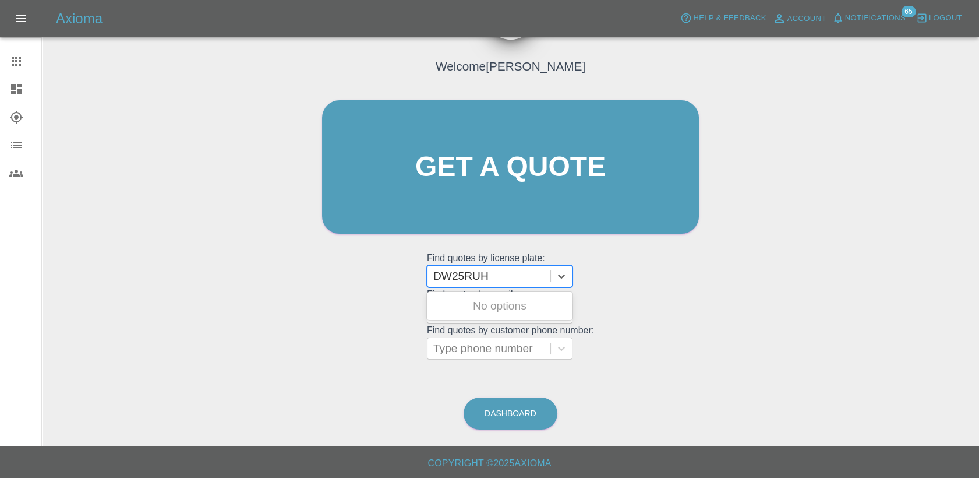
type input "DW25RUH"
click at [495, 303] on div "DW25RUH, Awaiting Authorisation" at bounding box center [500, 312] width 146 height 37
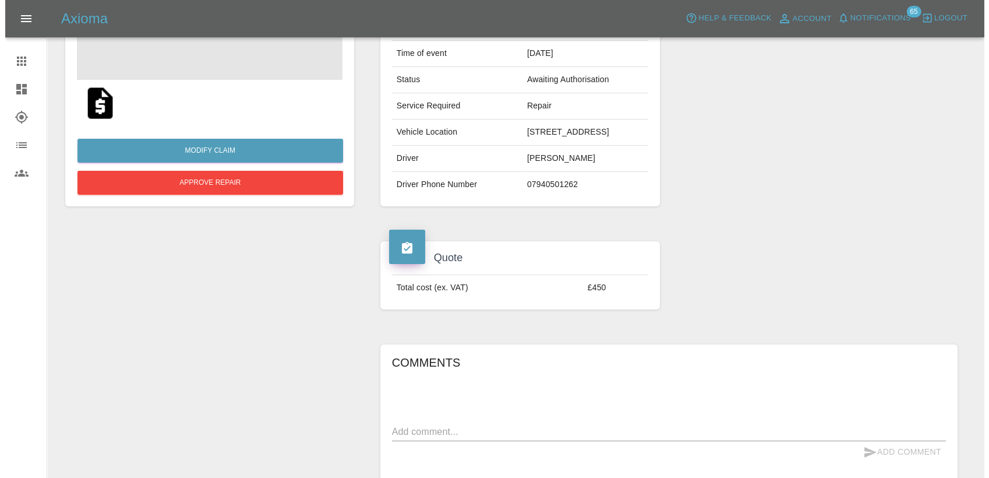
scroll to position [129, 0]
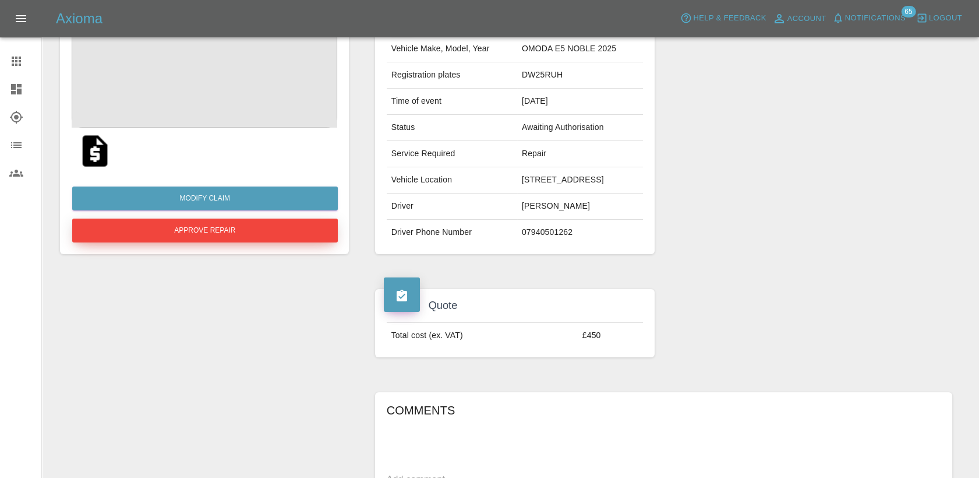
click at [228, 224] on button "Approve Repair" at bounding box center [205, 230] width 266 height 24
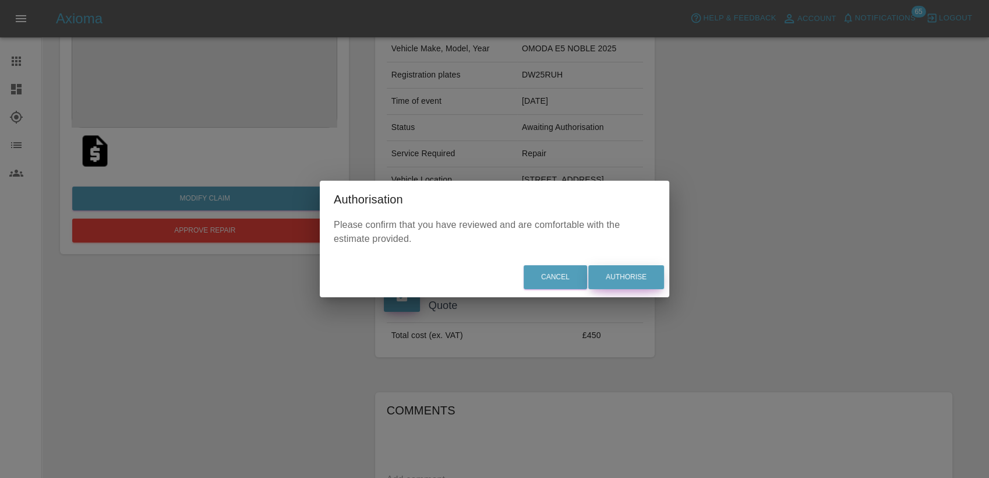
click at [622, 273] on button "Authorise" at bounding box center [626, 277] width 76 height 24
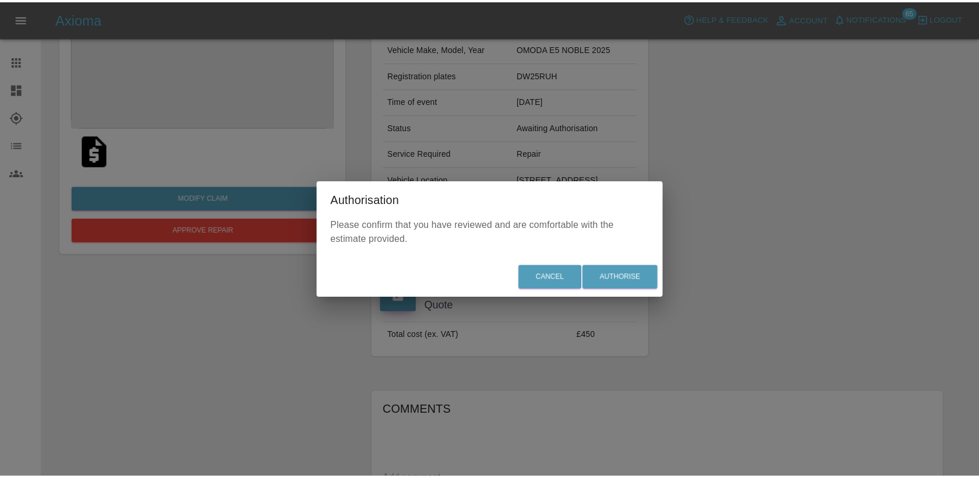
scroll to position [0, 0]
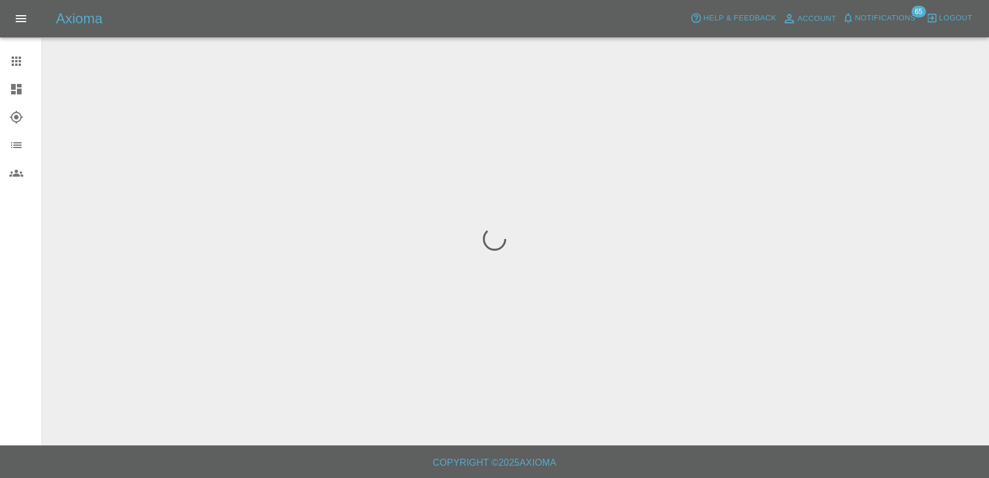
click at [15, 59] on icon at bounding box center [16, 61] width 14 height 14
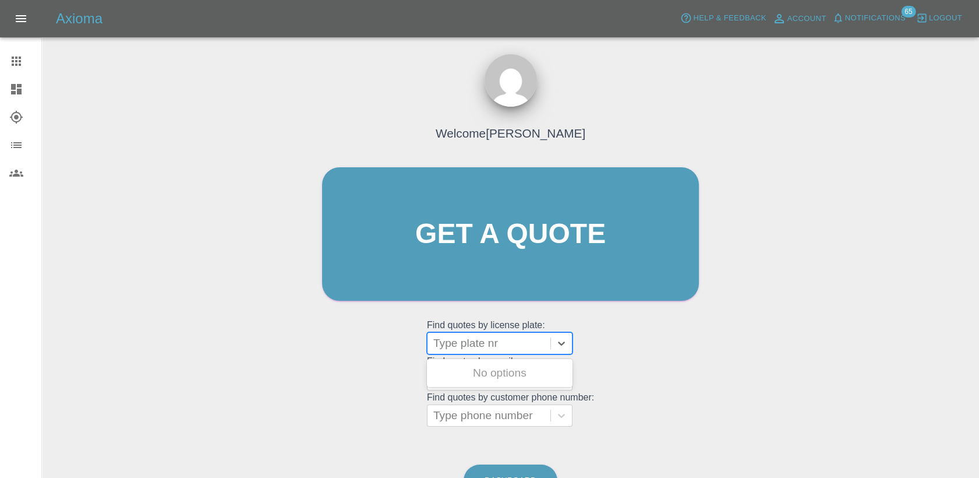
click at [485, 343] on div at bounding box center [488, 343] width 111 height 16
paste input "DT25CVV"
type input "DT25CVV"
paste input "DW25GBU"
type input "DW25GBU"
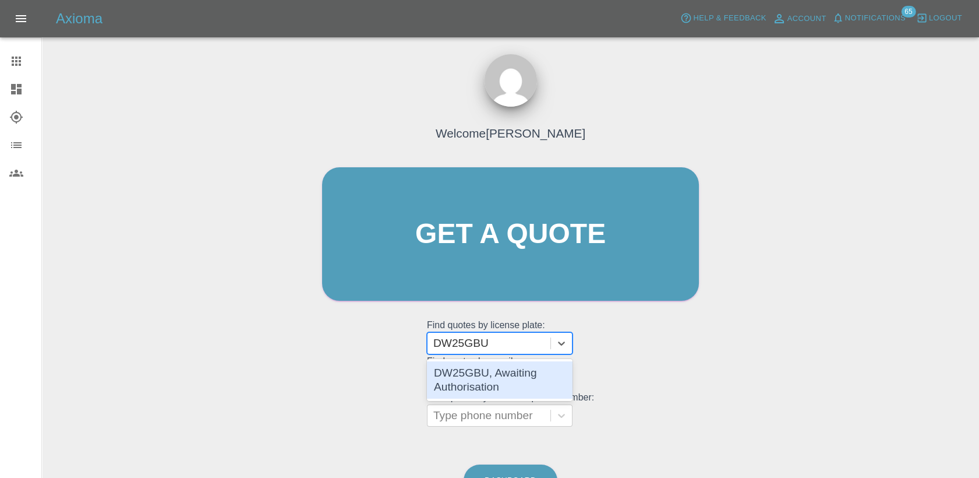
click at [513, 375] on div "DW25GBU, Awaiting Authorisation" at bounding box center [500, 379] width 146 height 37
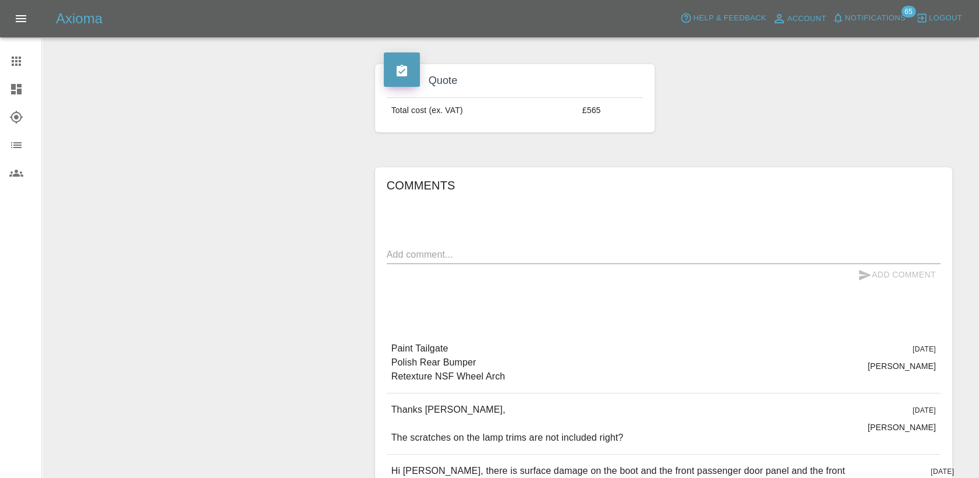
scroll to position [388, 0]
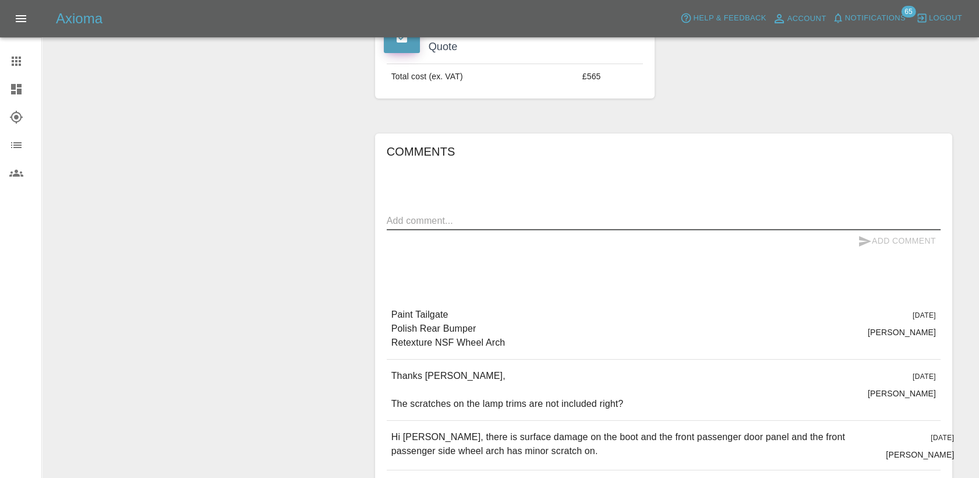
click at [437, 217] on textarea at bounding box center [664, 220] width 554 height 13
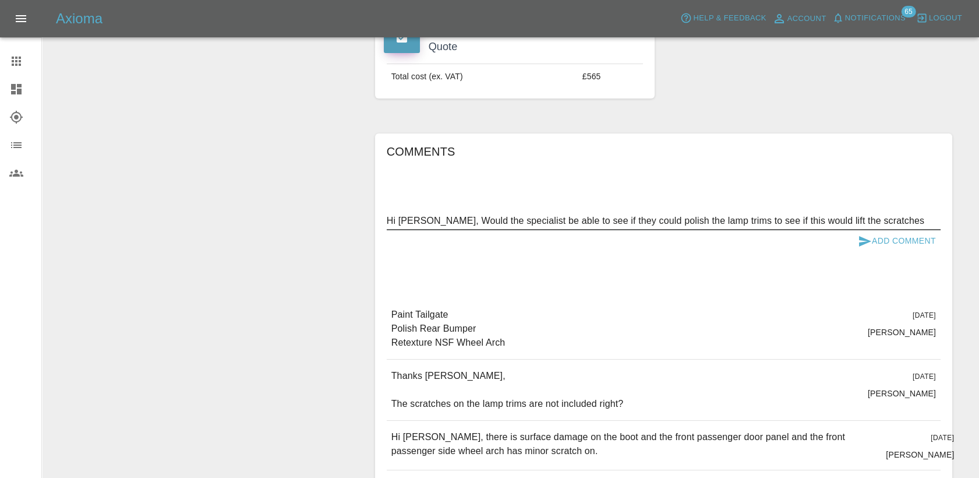
type textarea "Hi [PERSON_NAME], Would the specialist be able to see if they could polish the …"
click at [892, 238] on button "Add Comment" at bounding box center [896, 241] width 87 height 22
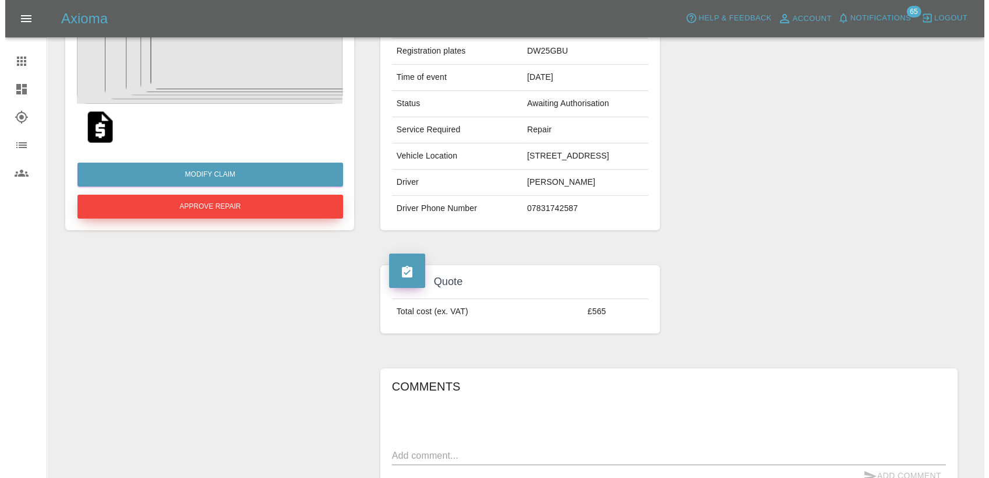
scroll to position [129, 0]
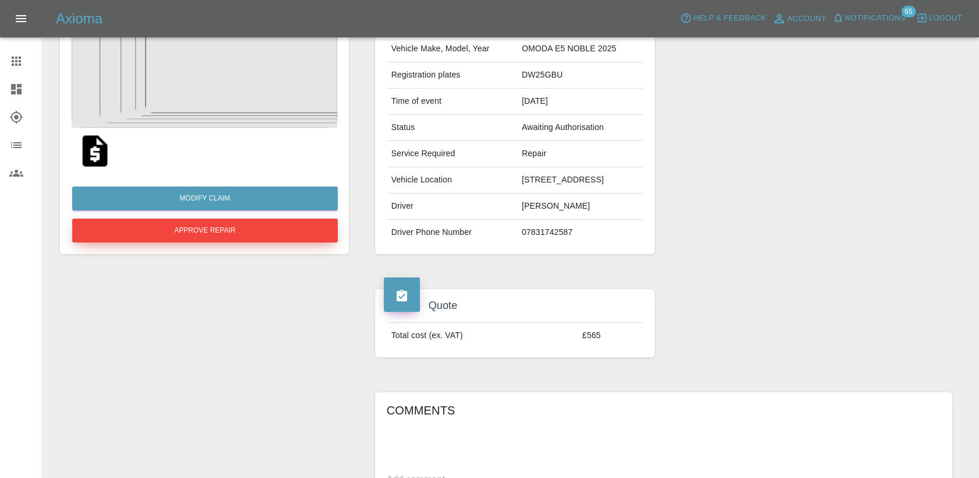
click at [225, 235] on button "Approve Repair" at bounding box center [205, 230] width 266 height 24
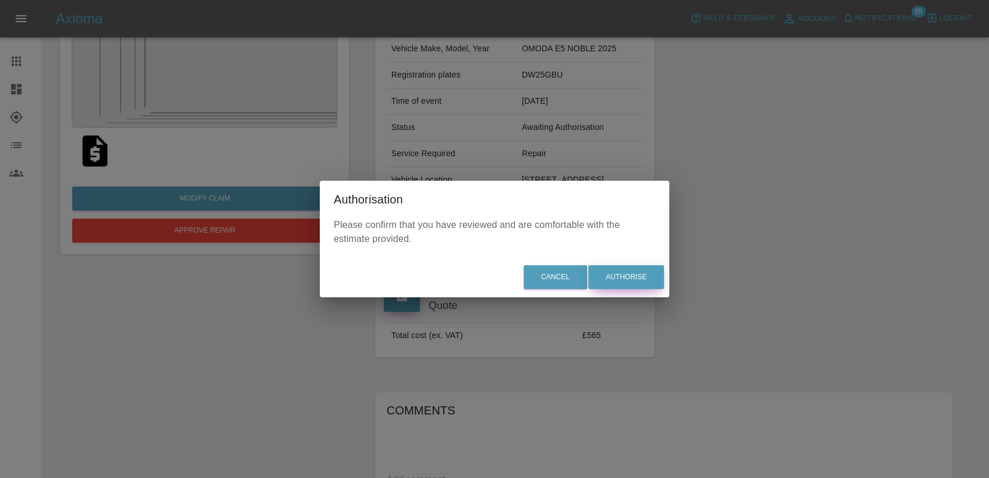
drag, startPoint x: 615, startPoint y: 272, endPoint x: 696, endPoint y: 295, distance: 83.5
click at [615, 272] on button "Authorise" at bounding box center [626, 277] width 76 height 24
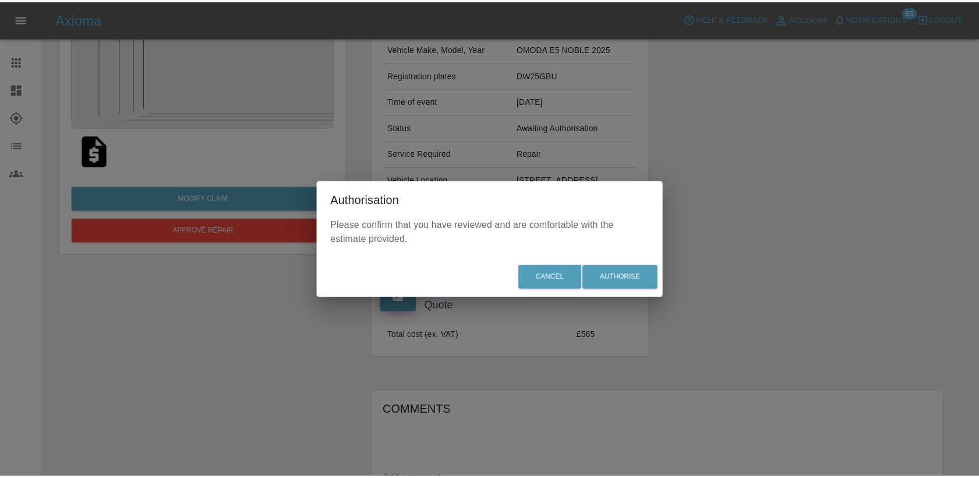
scroll to position [0, 0]
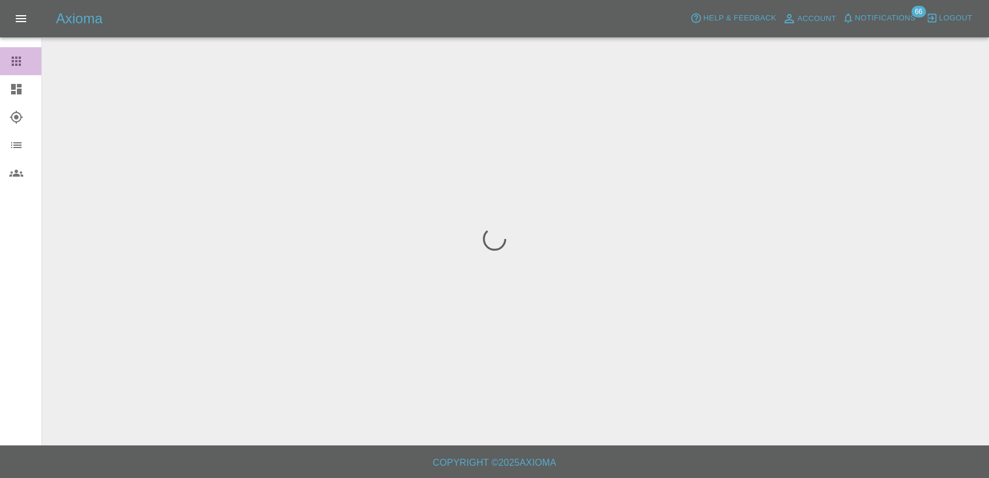
click at [10, 59] on icon at bounding box center [16, 61] width 14 height 14
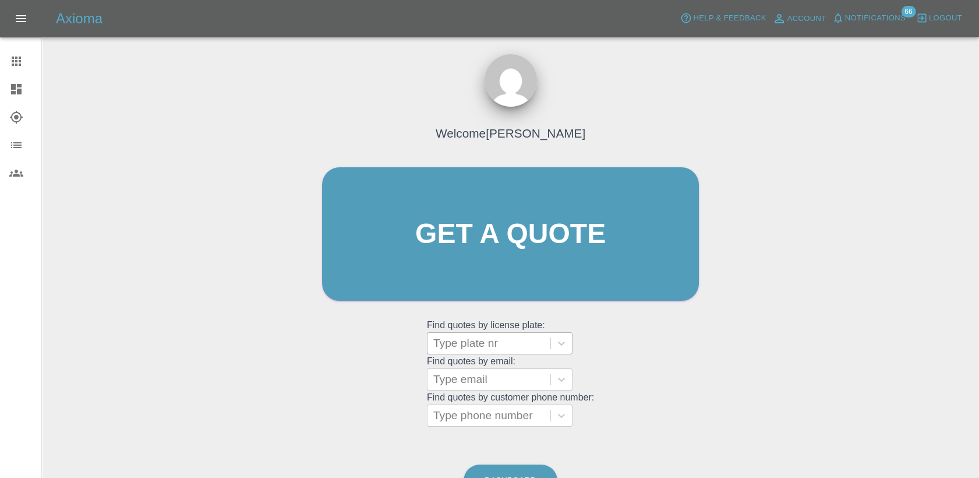
click at [503, 347] on div at bounding box center [488, 343] width 111 height 16
paste input "DW25GBU"
type input "DW25GBU"
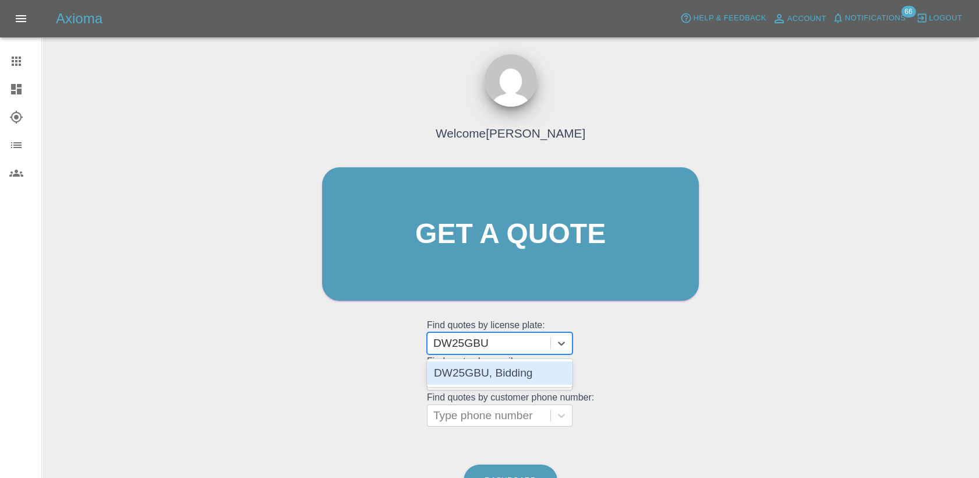
click at [511, 366] on div "DW25GBU, Bidding" at bounding box center [500, 372] width 146 height 23
